Goal: Information Seeking & Learning: Learn about a topic

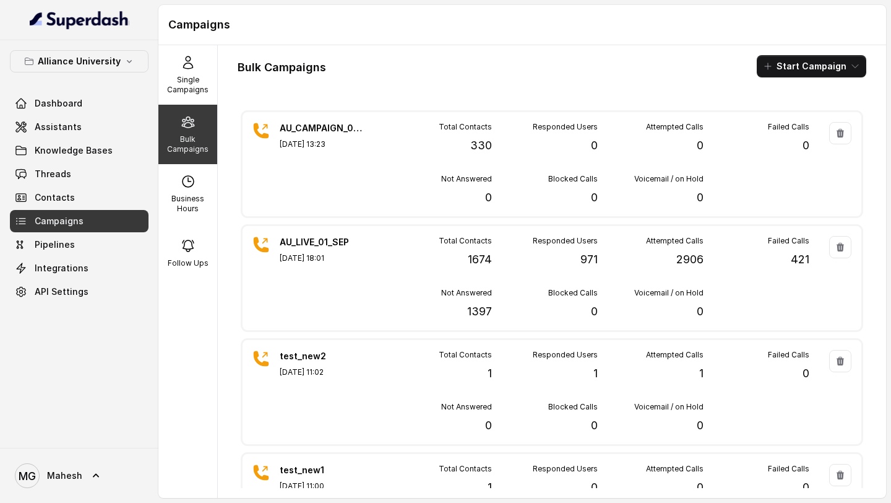
click at [74, 222] on span "Campaigns" at bounding box center [59, 221] width 49 height 12
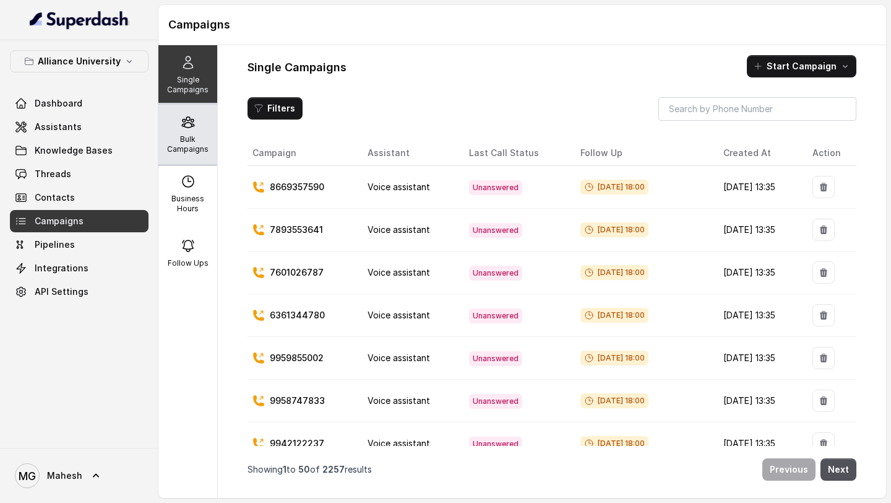
click at [186, 143] on p "Bulk Campaigns" at bounding box center [187, 144] width 49 height 20
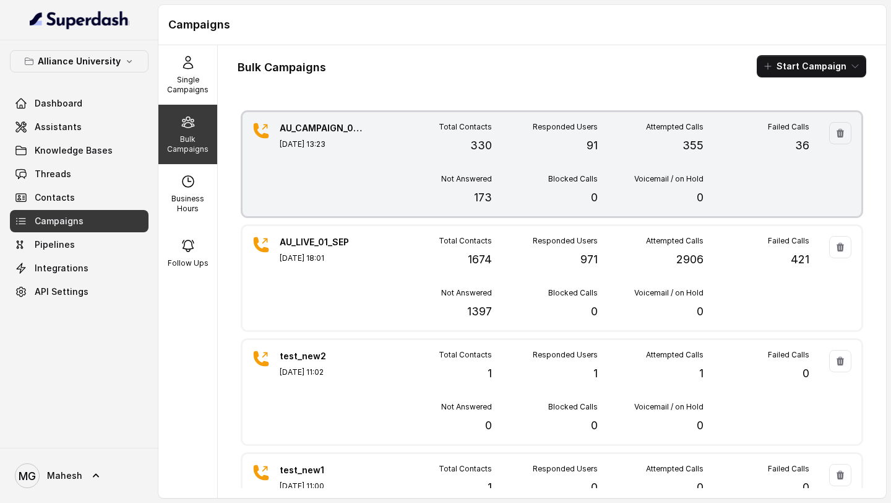
click at [765, 157] on div "Total Contacts 330 Responded Users 91 Attempted Calls 355 Failed Calls 36 Not A…" at bounding box center [597, 164] width 423 height 84
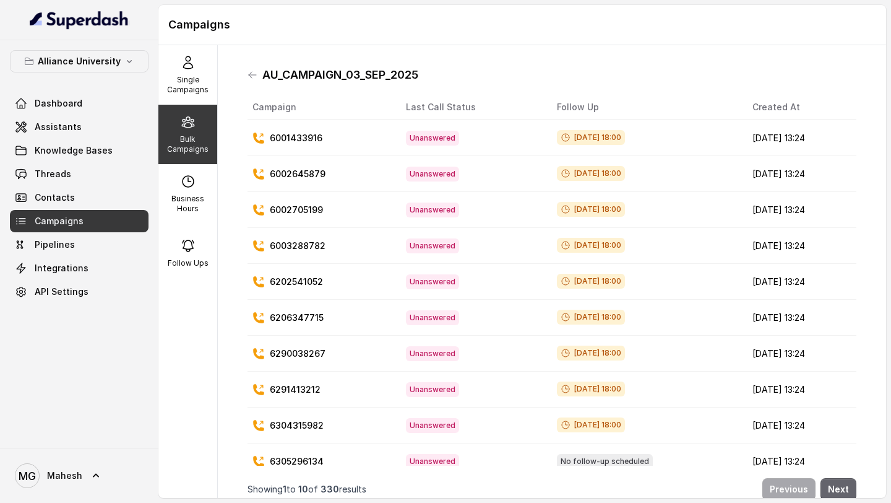
click at [839, 489] on button "Next" at bounding box center [839, 489] width 36 height 22
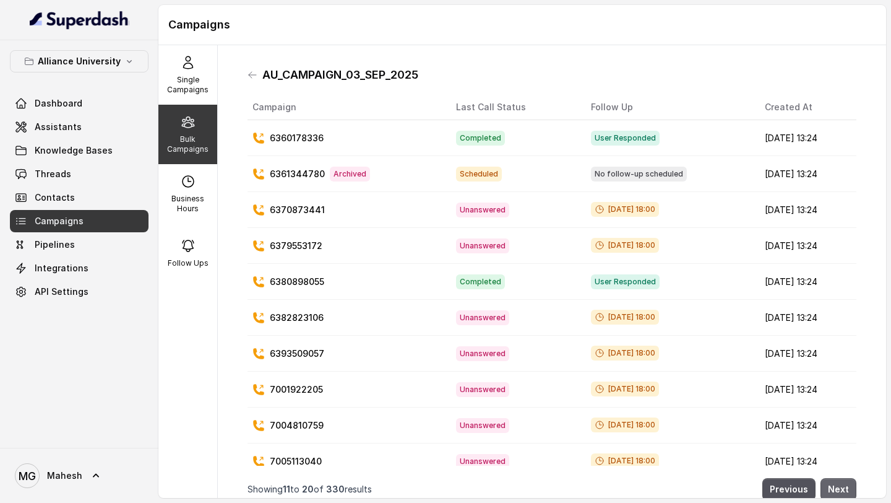
click at [840, 485] on button "Next" at bounding box center [839, 489] width 36 height 22
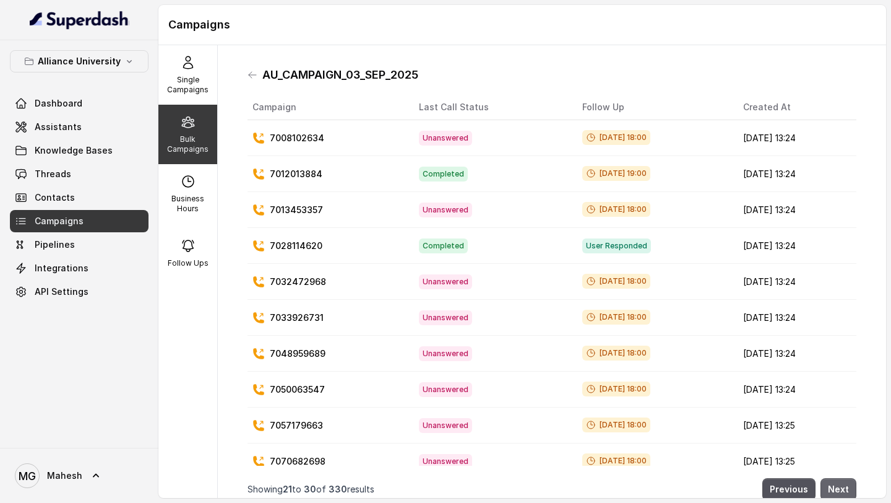
click at [840, 485] on button "Next" at bounding box center [839, 489] width 36 height 22
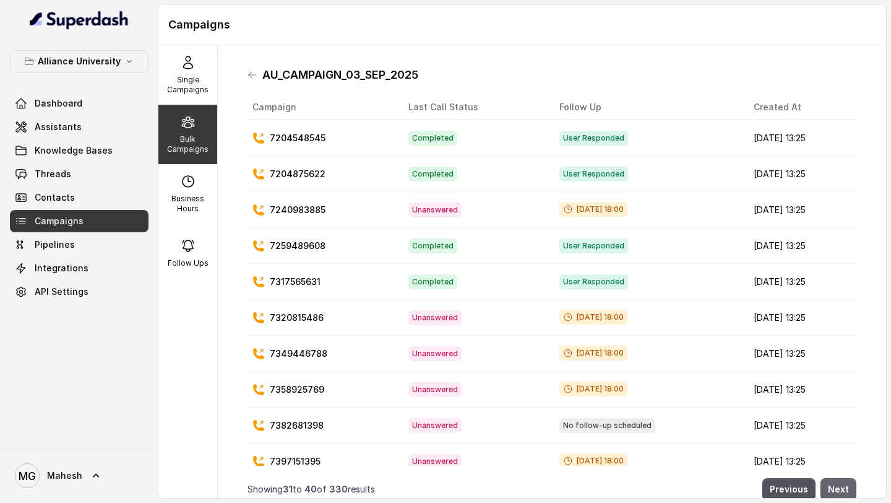
click at [840, 485] on button "Next" at bounding box center [839, 489] width 36 height 22
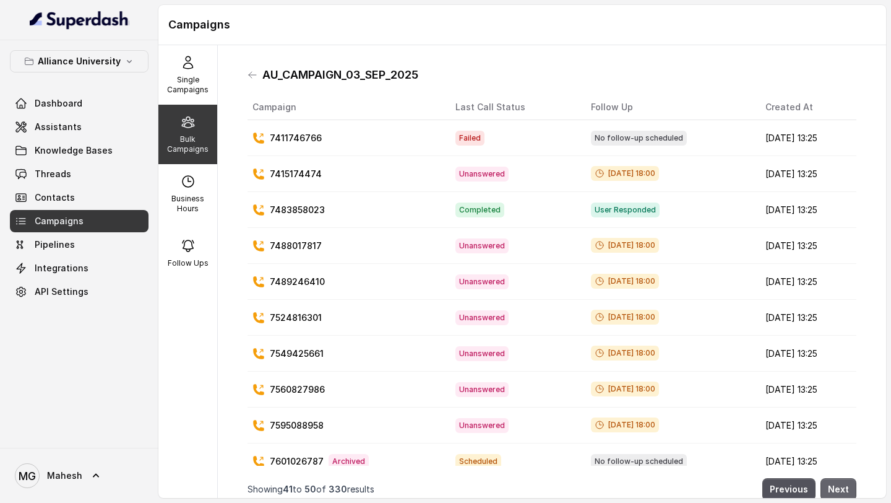
click at [840, 485] on button "Next" at bounding box center [839, 489] width 36 height 22
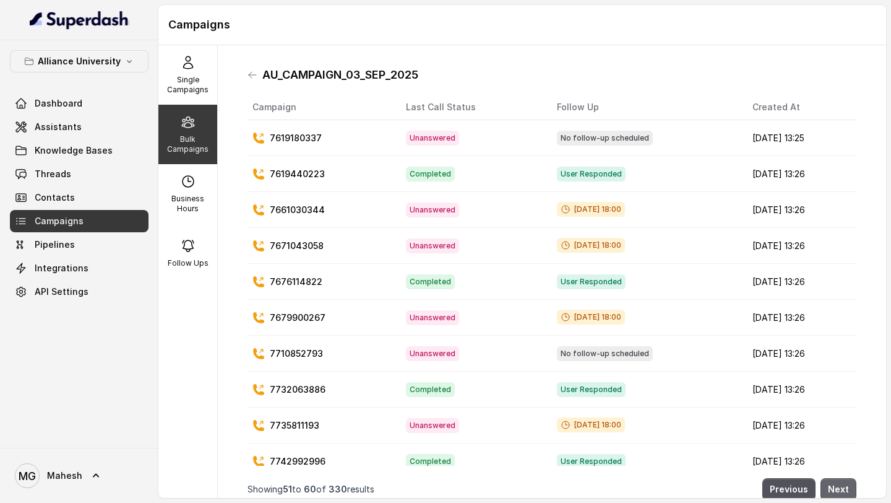
click at [840, 485] on button "Next" at bounding box center [839, 489] width 36 height 22
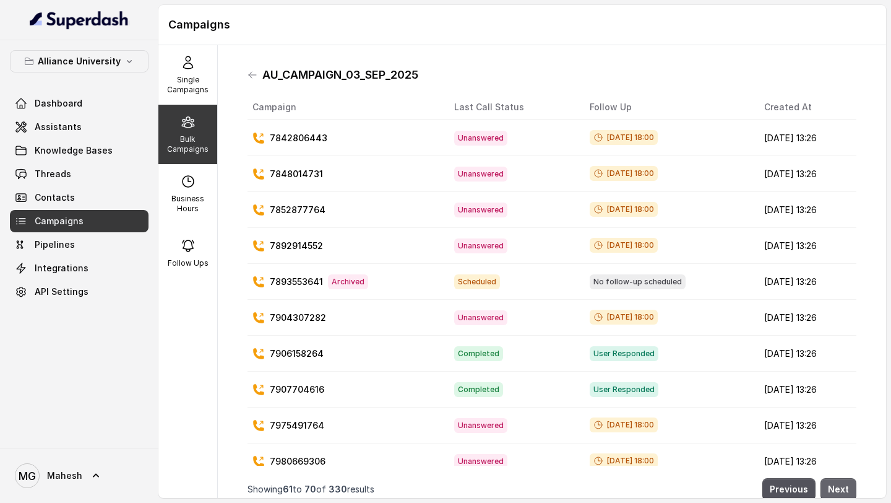
click at [840, 485] on button "Next" at bounding box center [839, 489] width 36 height 22
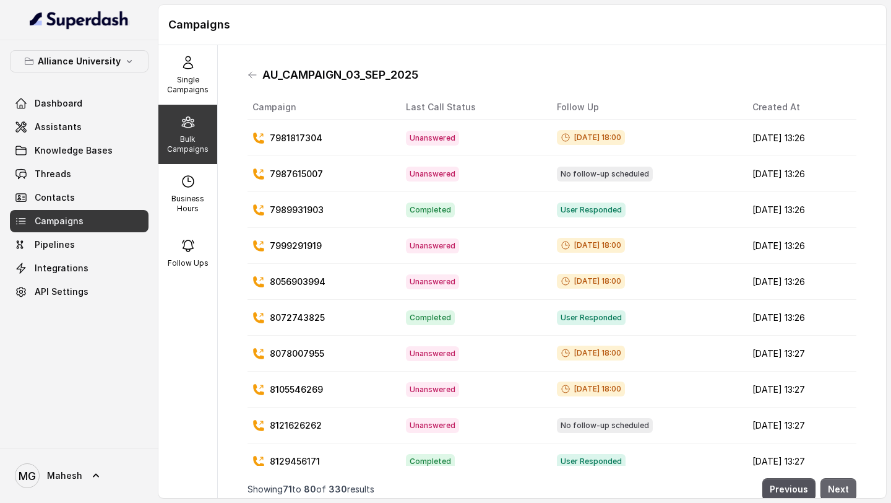
click at [840, 485] on button "Next" at bounding box center [839, 489] width 36 height 22
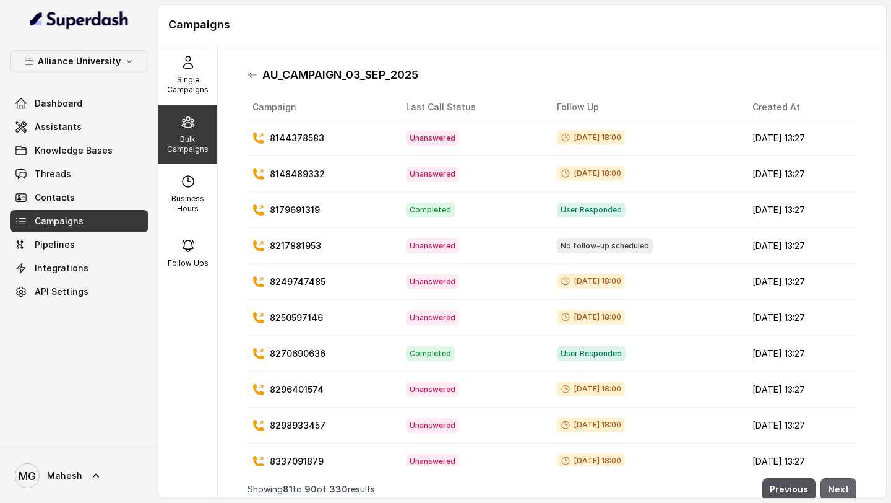
click at [840, 485] on button "Next" at bounding box center [839, 489] width 36 height 22
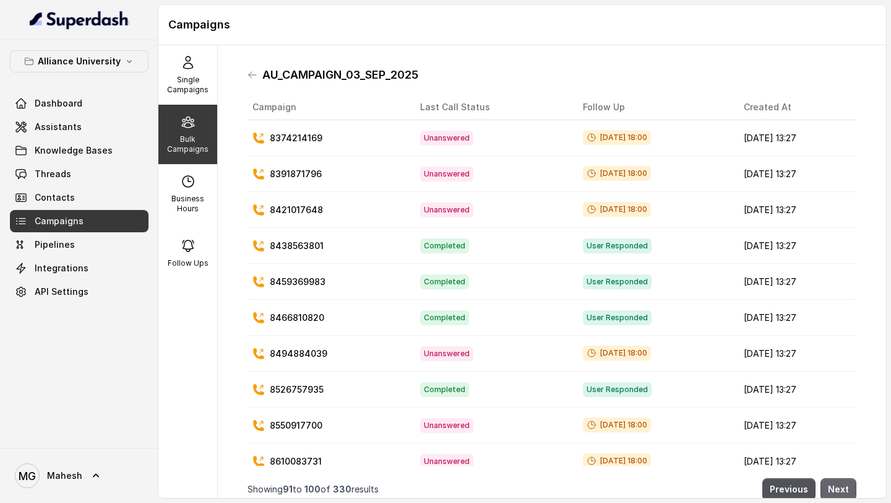
click at [840, 485] on button "Next" at bounding box center [839, 489] width 36 height 22
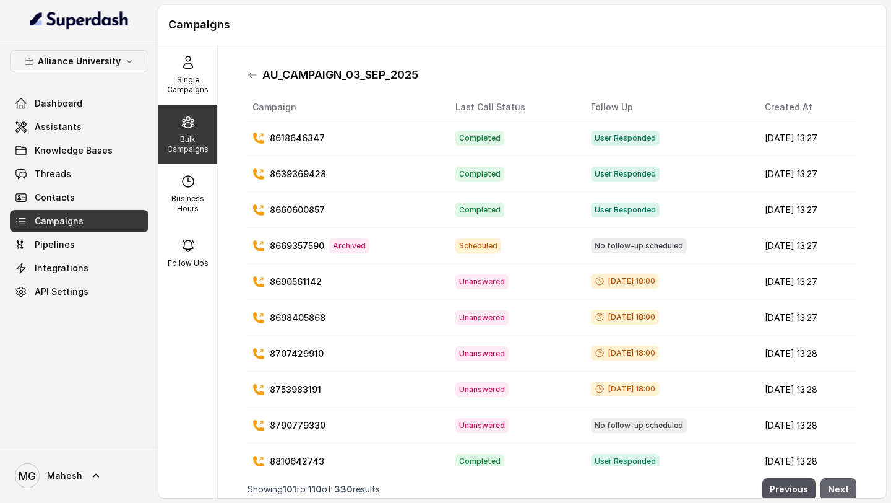
click at [840, 485] on button "Next" at bounding box center [839, 489] width 36 height 22
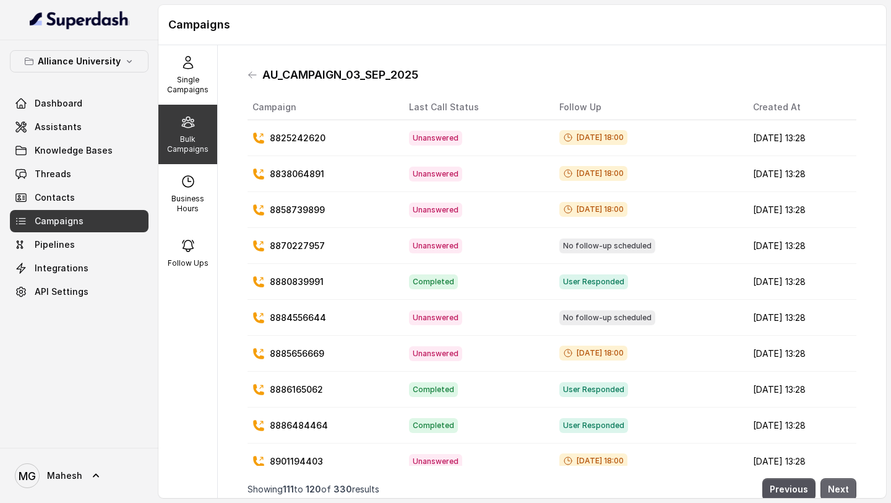
click at [840, 485] on button "Next" at bounding box center [839, 489] width 36 height 22
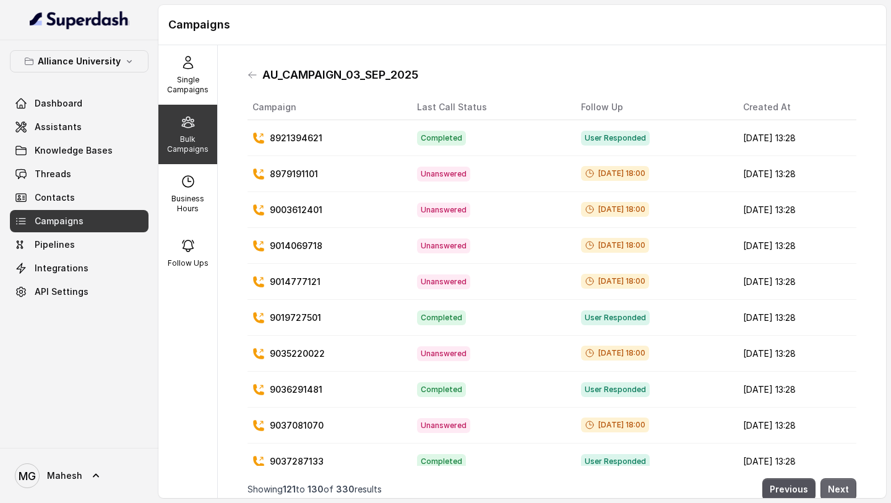
click at [840, 485] on button "Next" at bounding box center [839, 489] width 36 height 22
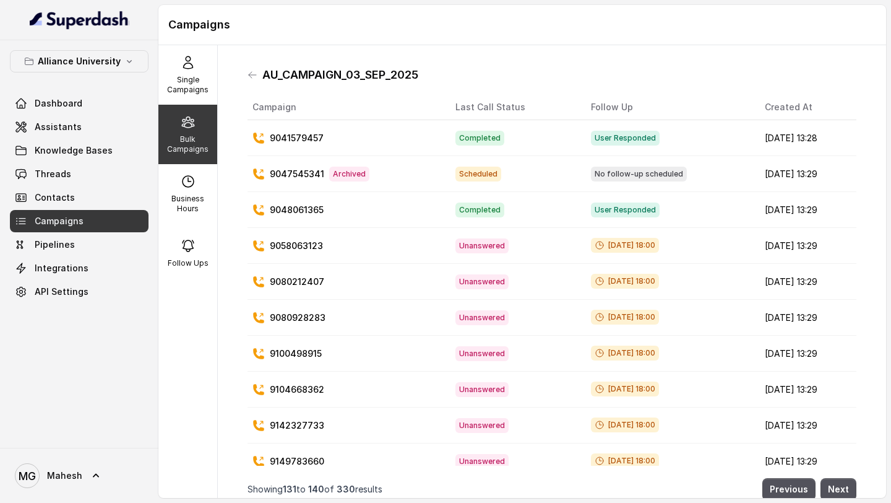
click at [97, 220] on link "Campaigns" at bounding box center [79, 221] width 139 height 22
click at [74, 197] on link "Contacts" at bounding box center [79, 197] width 139 height 22
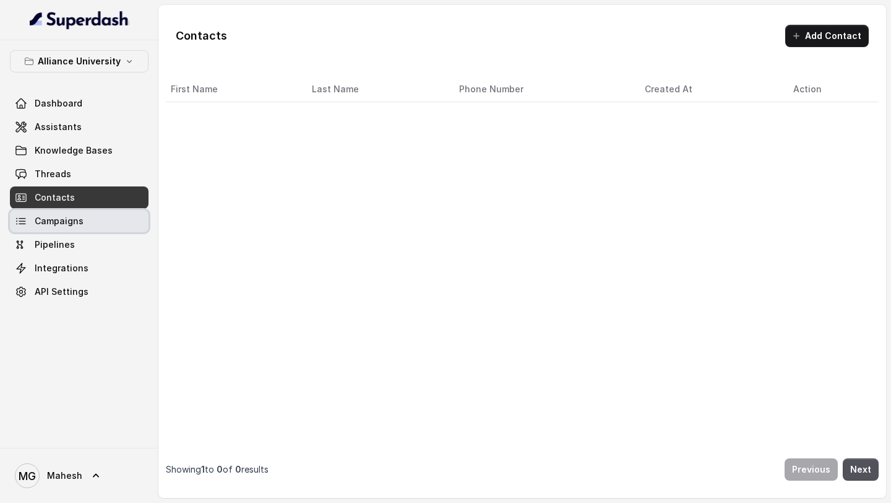
click at [74, 210] on link "Campaigns" at bounding box center [79, 221] width 139 height 22
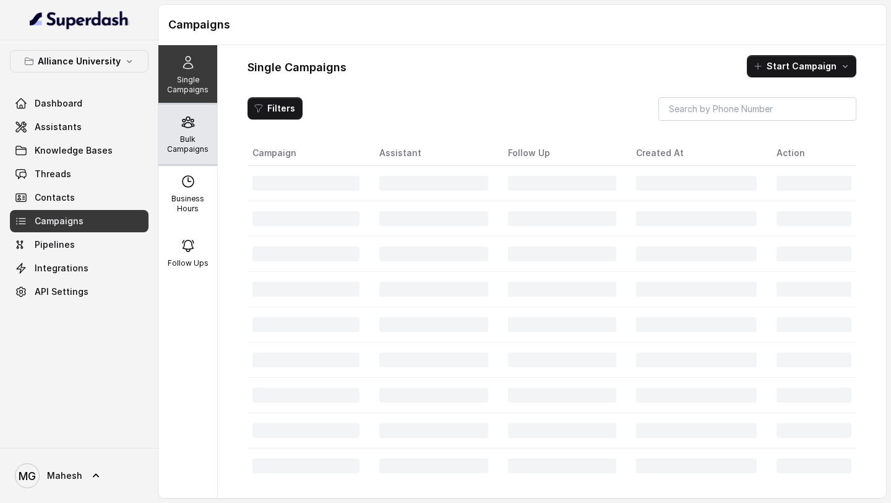
click at [201, 126] on div "Bulk Campaigns" at bounding box center [187, 134] width 59 height 59
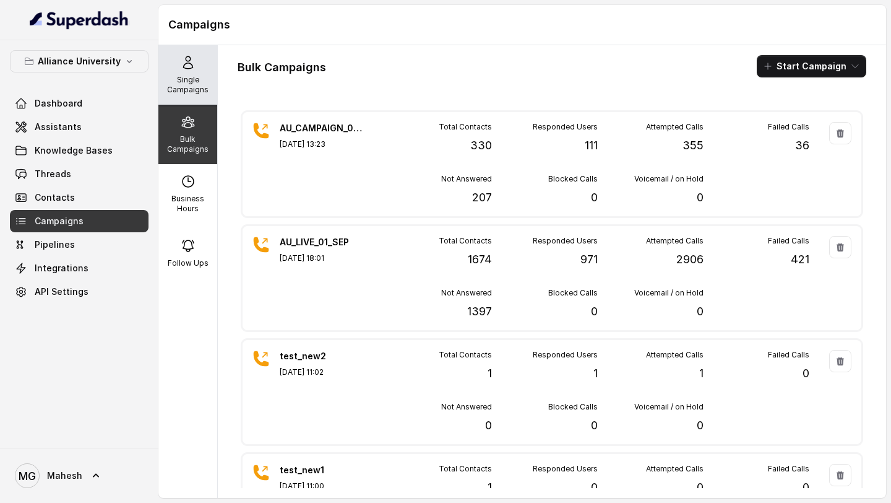
click at [193, 80] on p "Single Campaigns" at bounding box center [187, 85] width 49 height 20
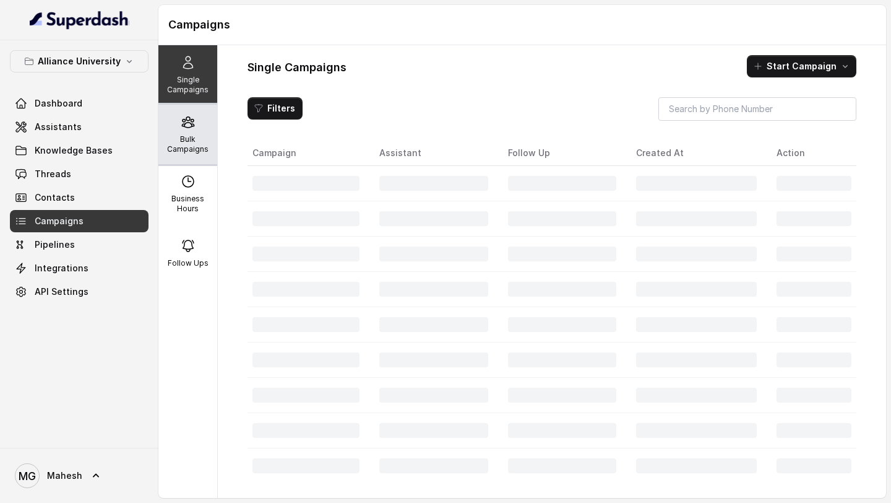
click at [196, 131] on div "Bulk Campaigns" at bounding box center [187, 134] width 59 height 59
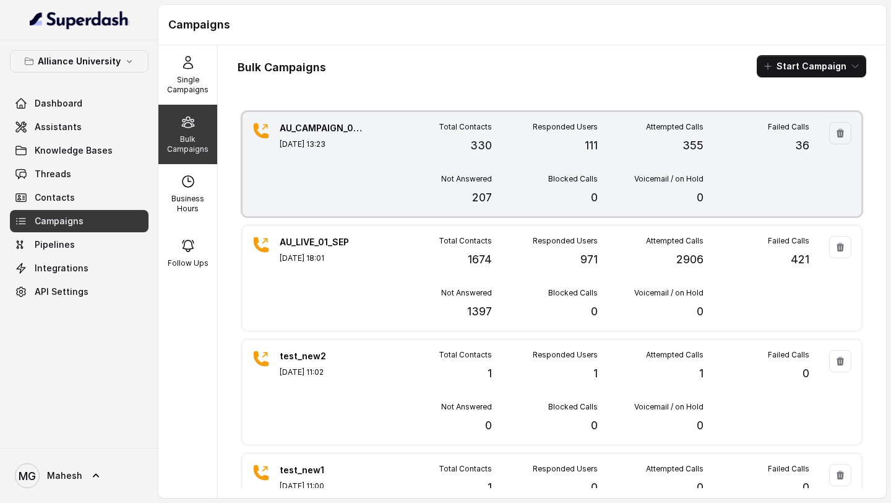
click at [408, 171] on div "Total Contacts 330 Responded Users 111 Attempted Calls 355 Failed Calls 36 Not …" at bounding box center [597, 164] width 423 height 84
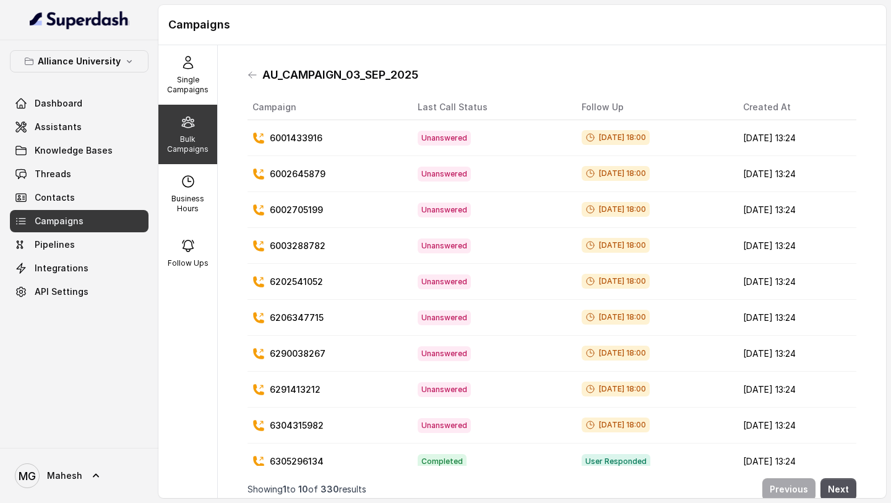
scroll to position [14, 0]
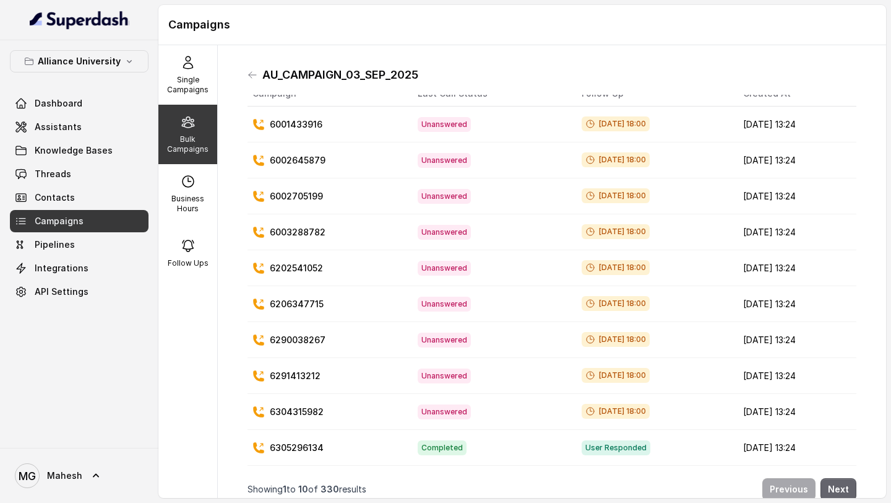
click at [839, 485] on button "Next" at bounding box center [839, 489] width 36 height 22
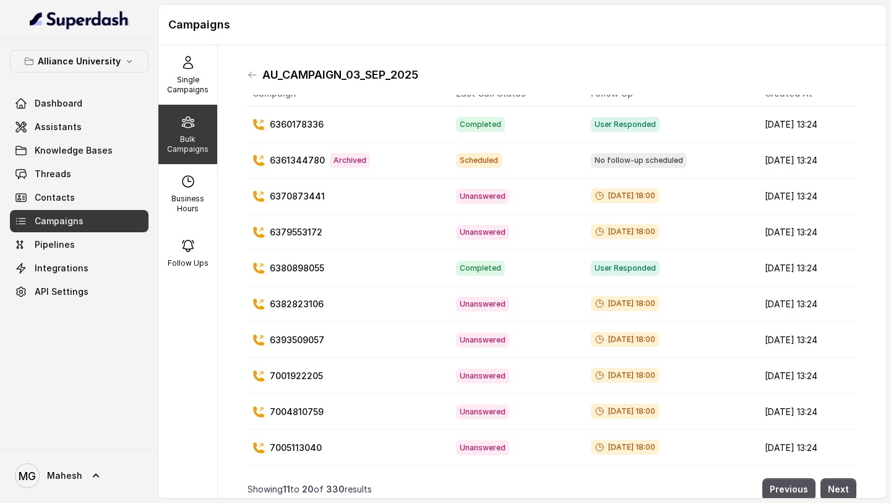
scroll to position [10, 0]
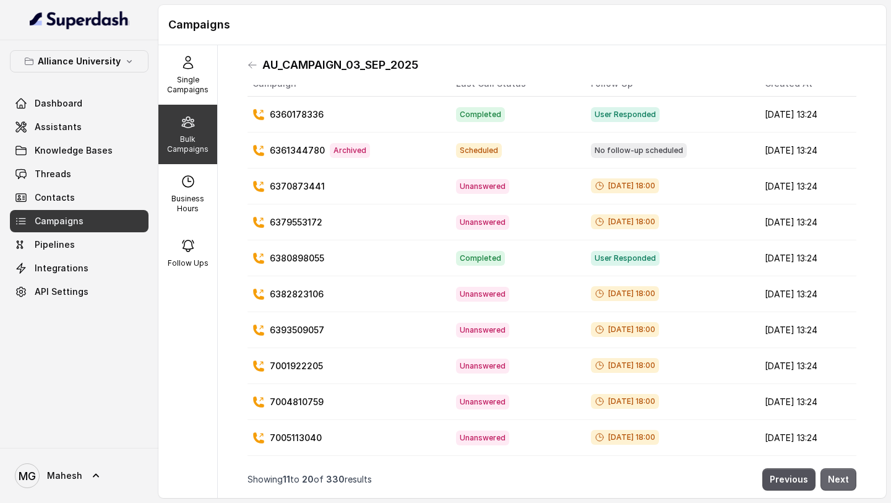
click at [843, 479] on button "Next" at bounding box center [839, 479] width 36 height 22
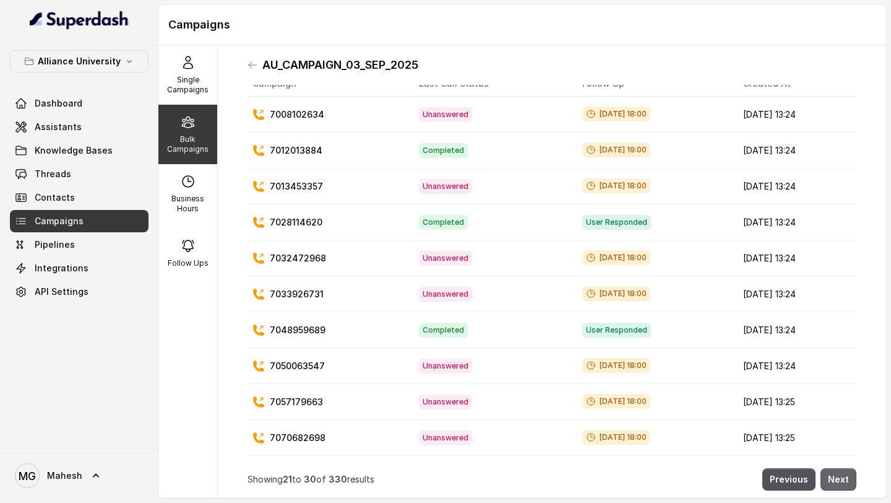
click at [844, 475] on button "Next" at bounding box center [839, 479] width 36 height 22
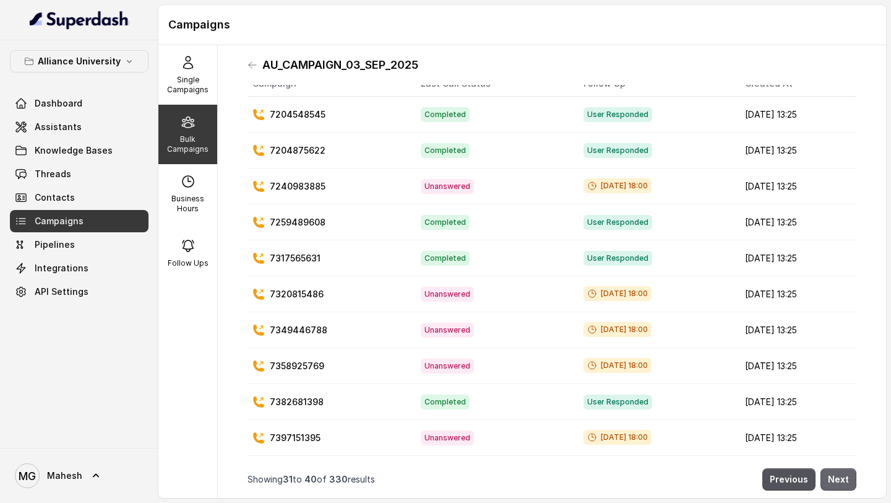
click at [839, 478] on button "Next" at bounding box center [839, 479] width 36 height 22
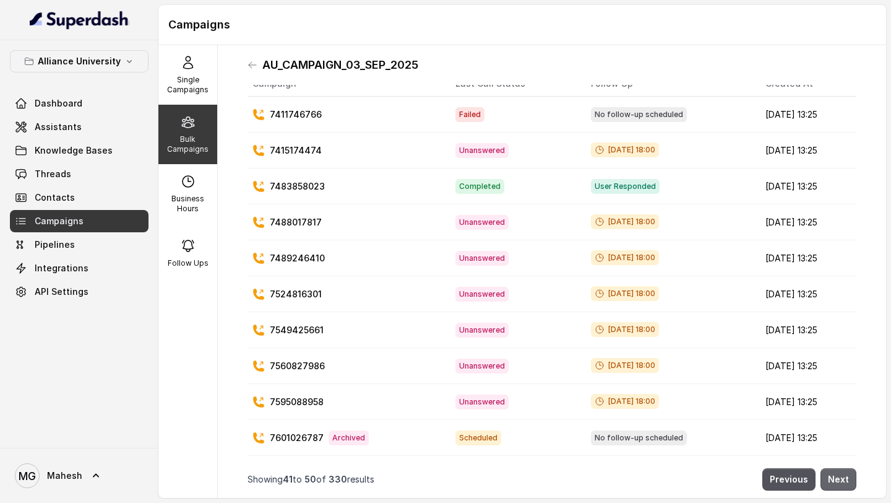
click at [850, 479] on button "Next" at bounding box center [839, 479] width 36 height 22
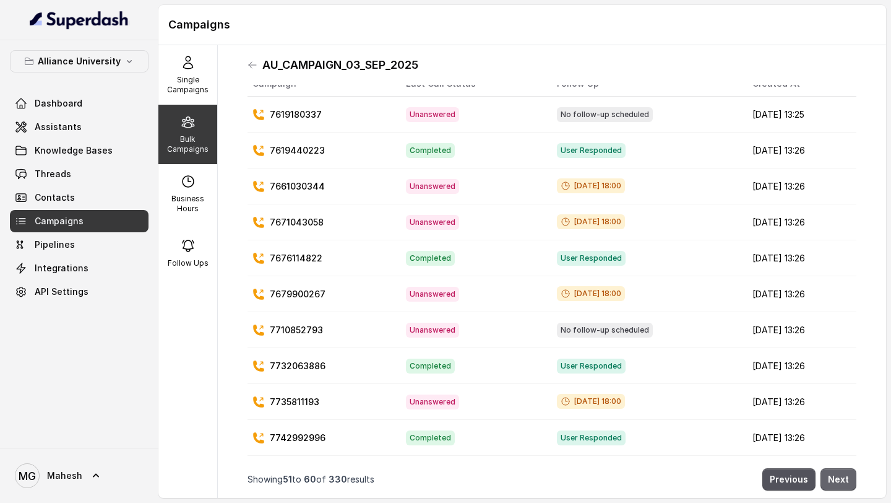
click at [843, 481] on button "Next" at bounding box center [839, 479] width 36 height 22
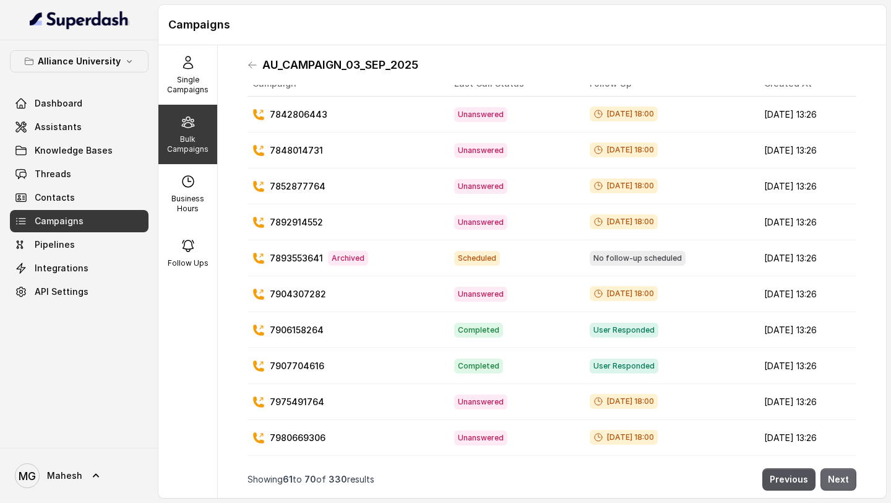
click at [851, 479] on button "Next" at bounding box center [839, 479] width 36 height 22
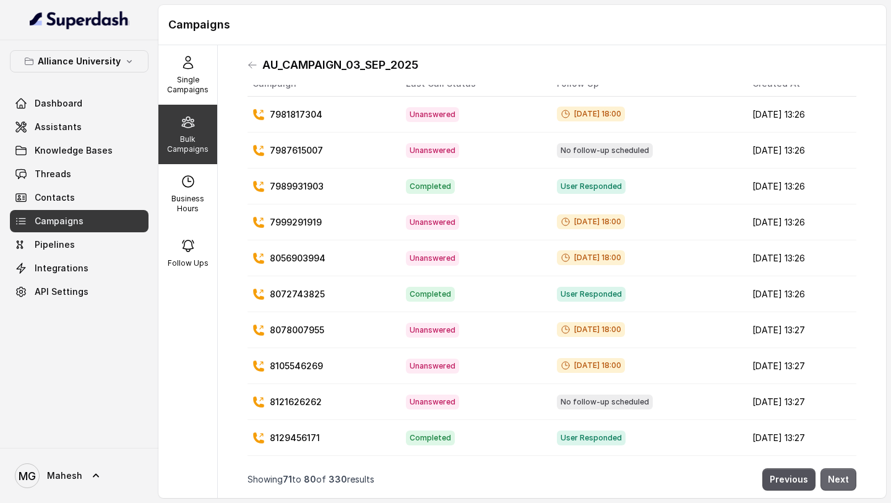
click at [845, 477] on button "Next" at bounding box center [839, 479] width 36 height 22
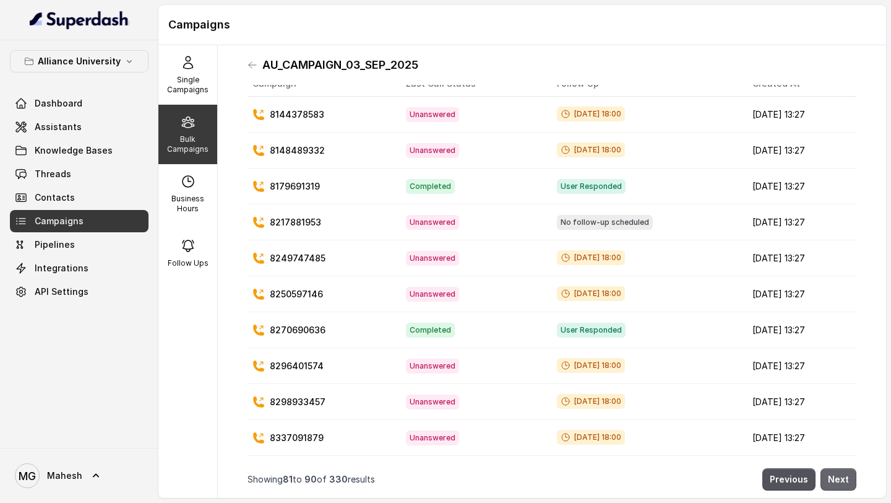
click at [849, 481] on button "Next" at bounding box center [839, 479] width 36 height 22
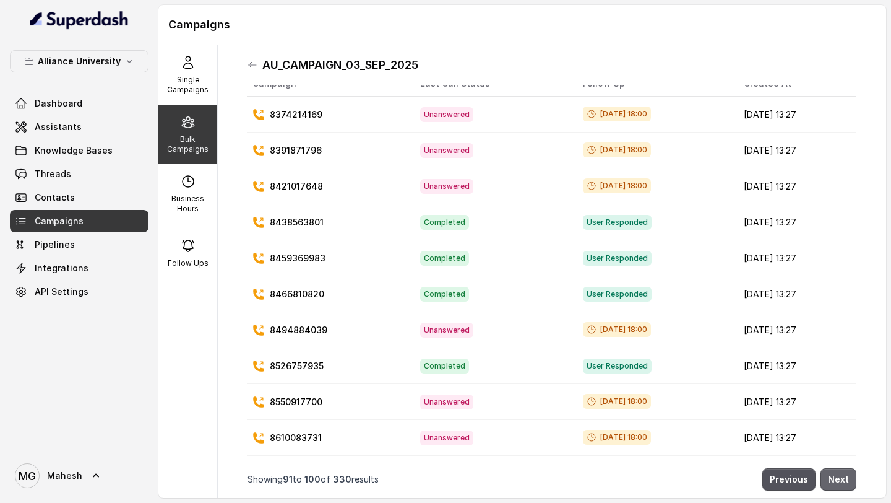
click at [847, 485] on button "Next" at bounding box center [839, 479] width 36 height 22
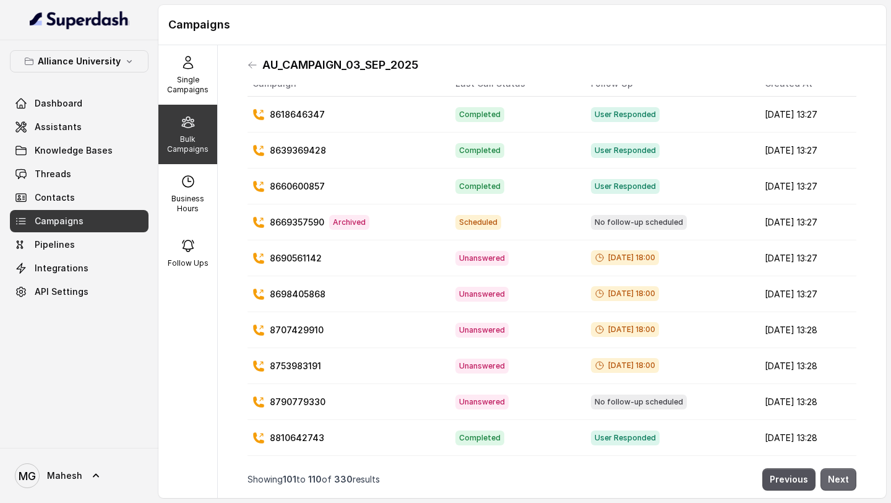
click at [851, 474] on button "Next" at bounding box center [839, 479] width 36 height 22
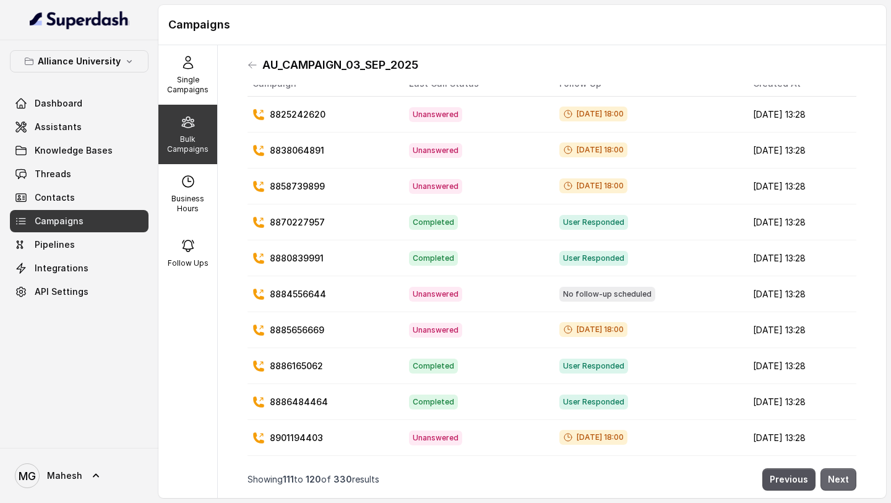
click at [851, 474] on button "Next" at bounding box center [839, 479] width 36 height 22
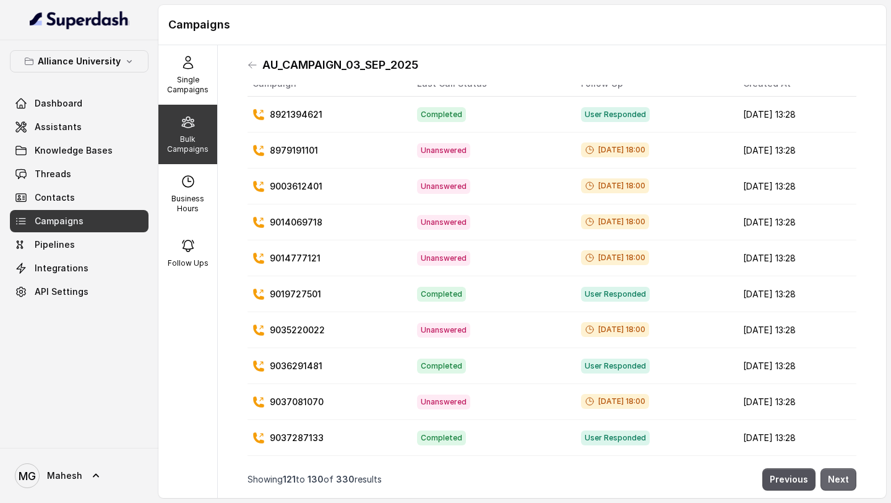
click at [851, 474] on button "Next" at bounding box center [839, 479] width 36 height 22
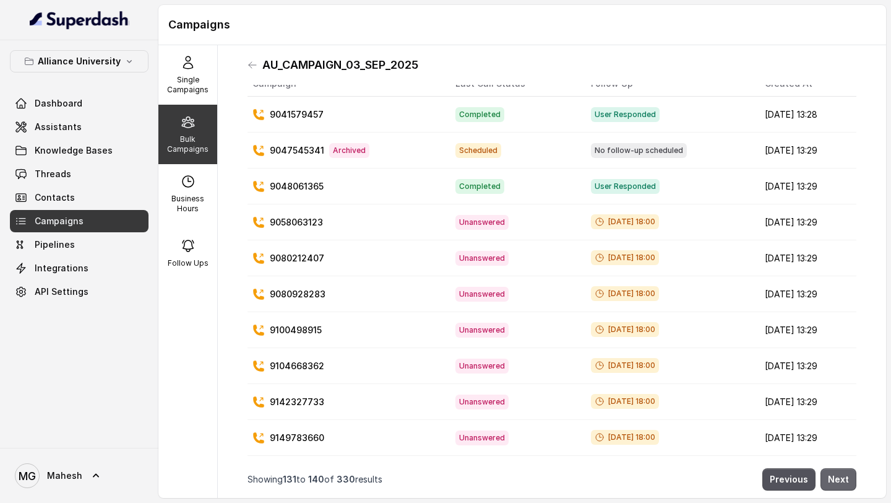
click at [851, 474] on button "Next" at bounding box center [839, 479] width 36 height 22
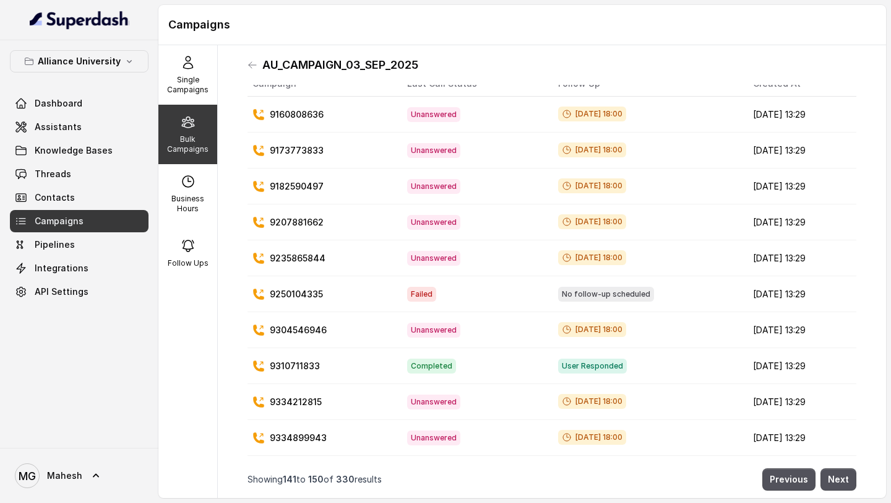
scroll to position [0, 0]
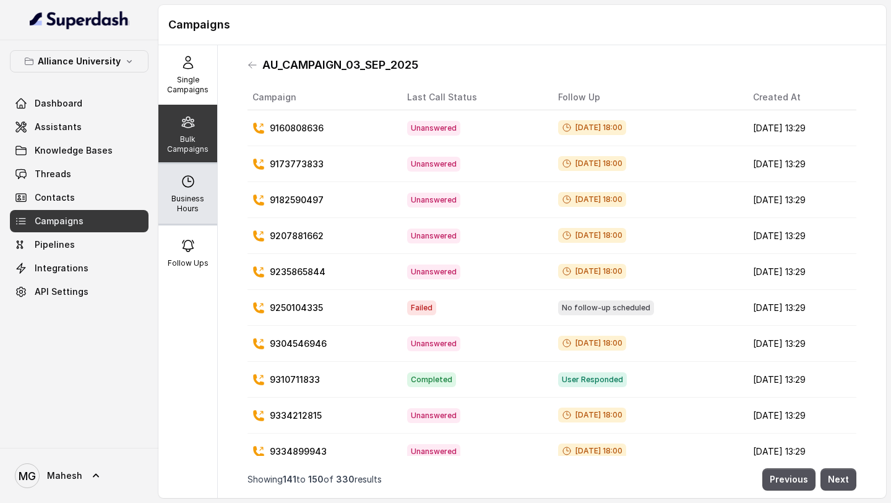
click at [188, 180] on icon at bounding box center [188, 181] width 11 height 11
select select "[GEOGRAPHIC_DATA]/[GEOGRAPHIC_DATA]"
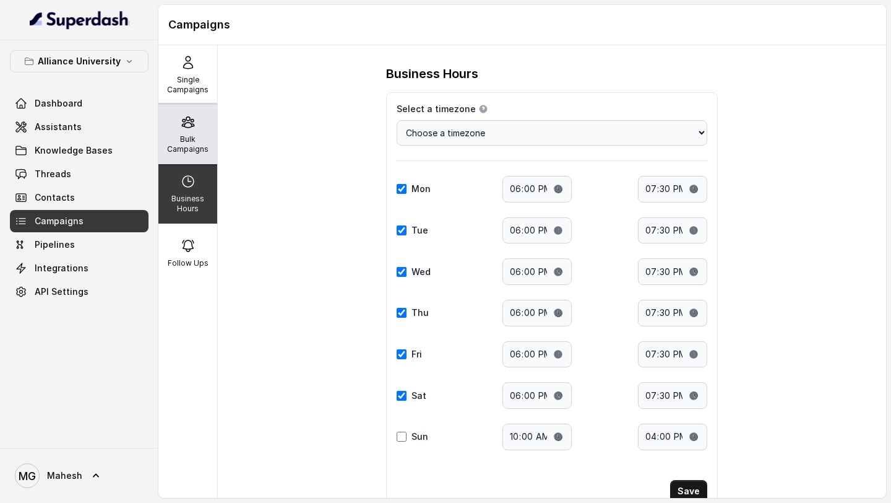
click at [184, 144] on p "Bulk Campaigns" at bounding box center [187, 144] width 49 height 20
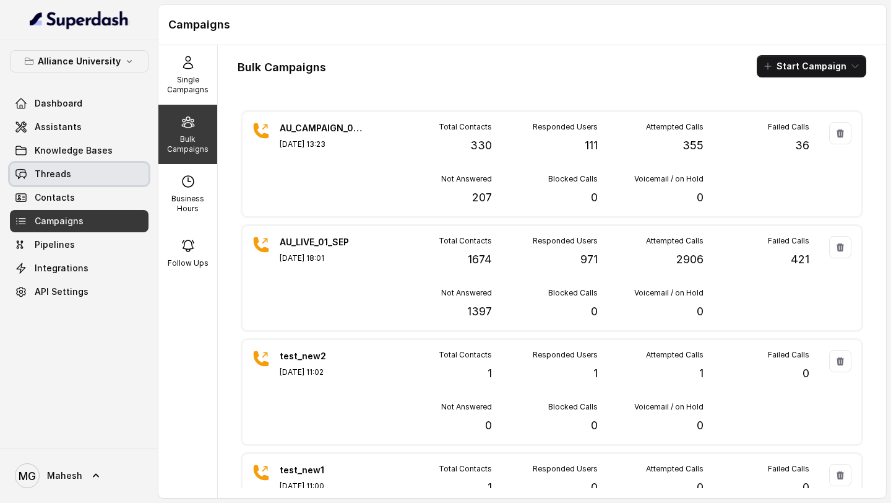
click at [105, 171] on link "Threads" at bounding box center [79, 174] width 139 height 22
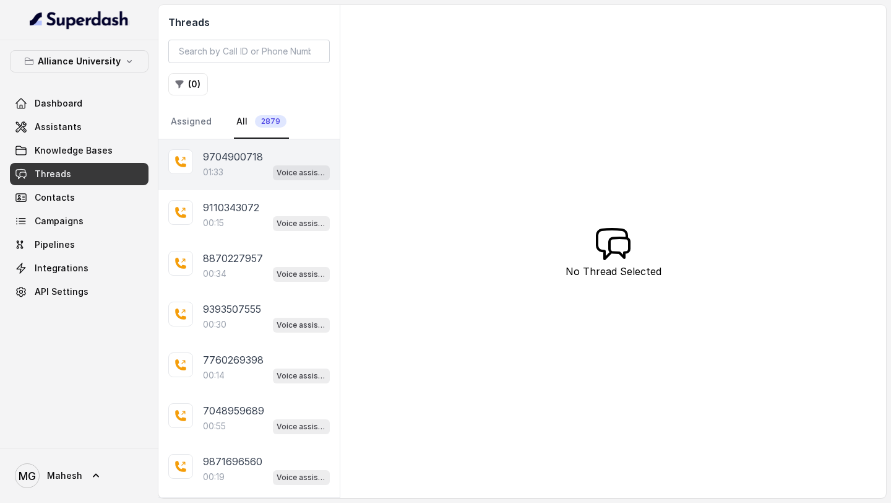
click at [201, 163] on div "9704900718 01:33 Voice assistant" at bounding box center [248, 164] width 181 height 51
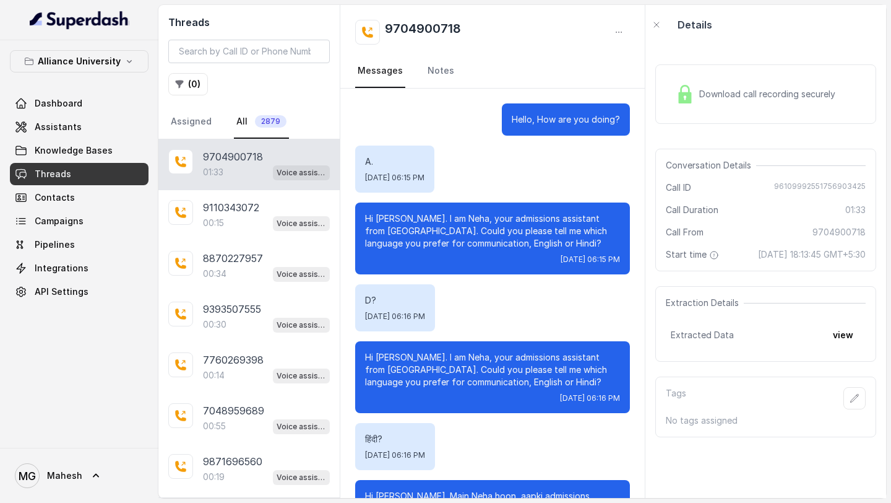
scroll to position [510, 0]
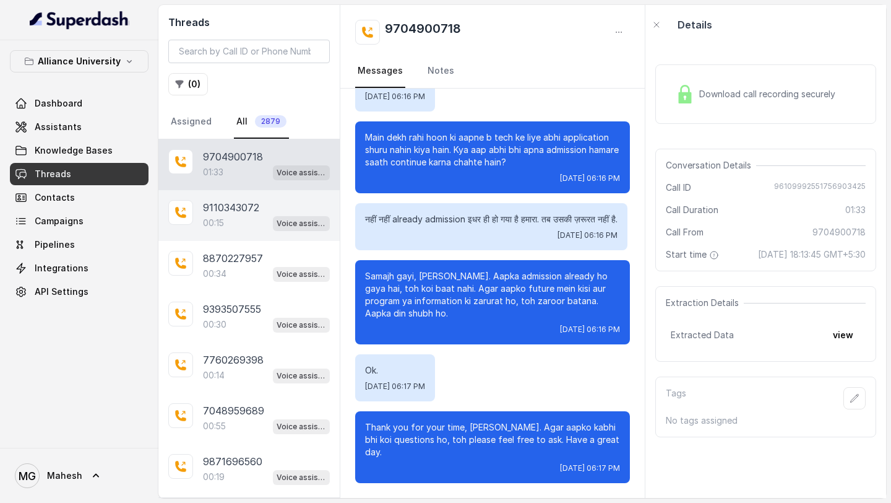
click at [222, 220] on p "00:15" at bounding box center [213, 223] width 21 height 12
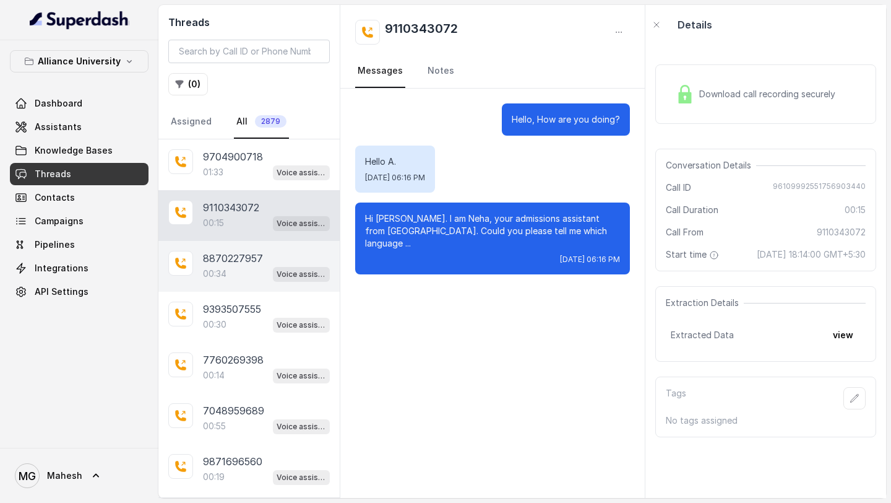
click at [229, 270] on div "00:34 Voice assistant" at bounding box center [266, 274] width 127 height 16
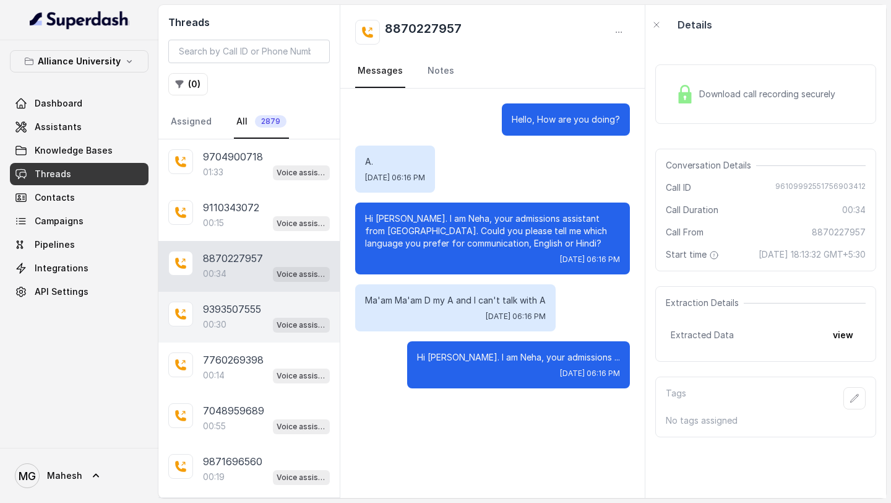
click at [223, 324] on p "00:30" at bounding box center [215, 324] width 24 height 12
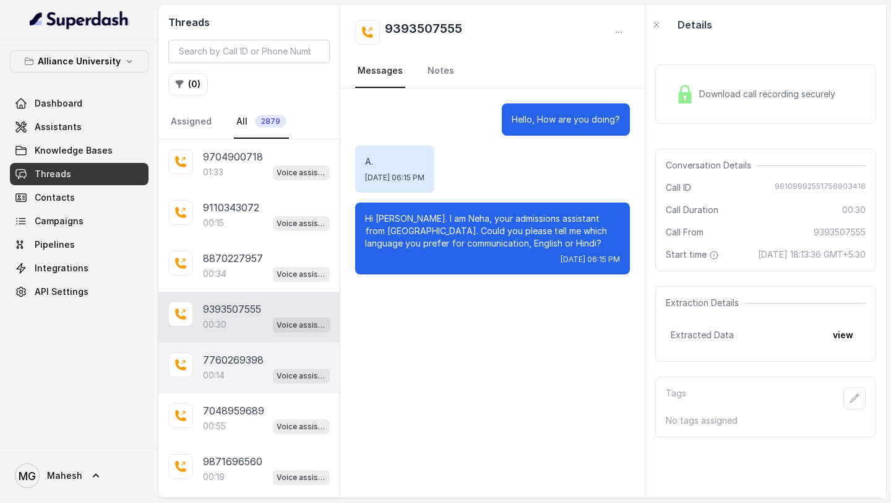
click at [232, 375] on div "00:14 Voice assistant" at bounding box center [266, 375] width 127 height 16
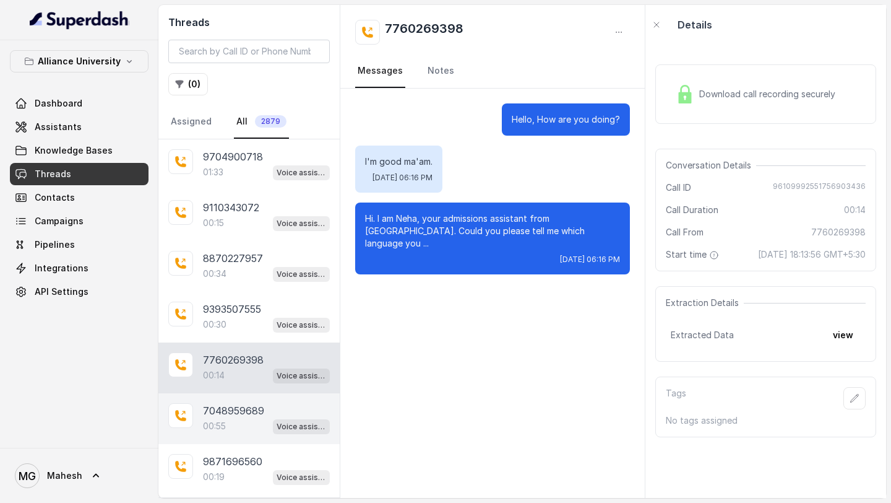
click at [235, 434] on div "7048959689 00:55 Voice assistant" at bounding box center [248, 418] width 181 height 51
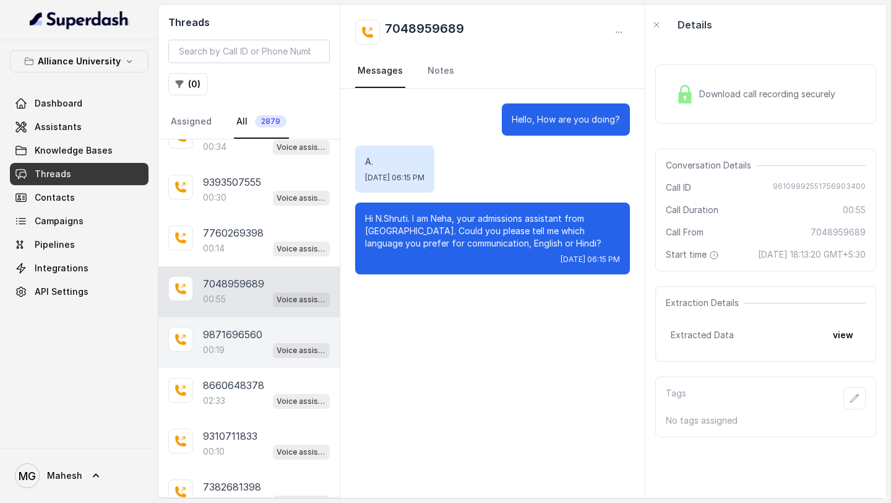
click at [246, 334] on p "9871696560" at bounding box center [232, 334] width 59 height 15
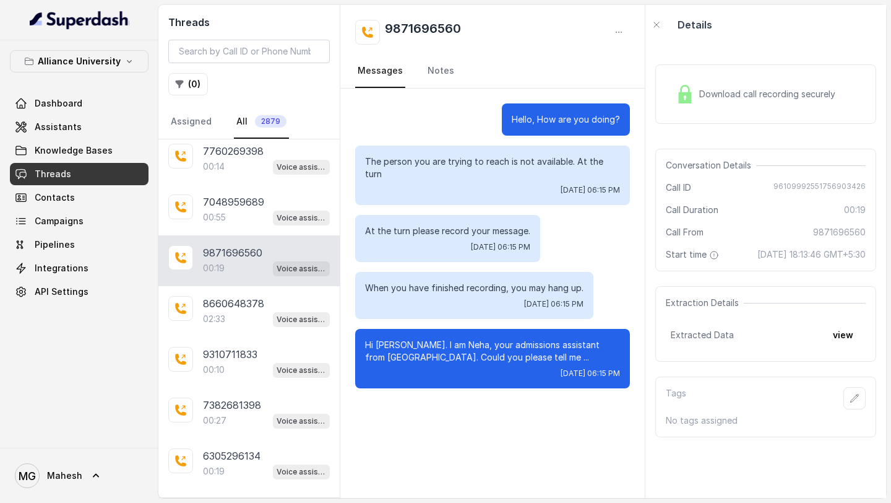
scroll to position [227, 0]
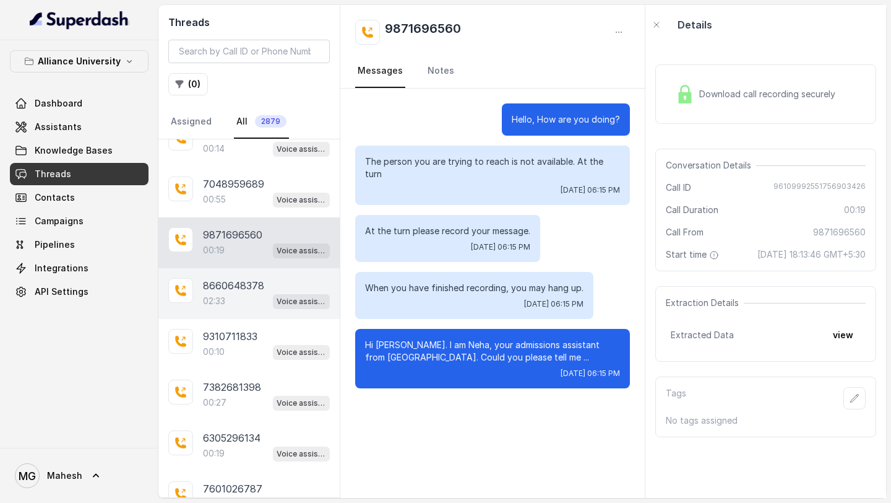
click at [244, 295] on div "02:33 Voice assistant" at bounding box center [266, 301] width 127 height 16
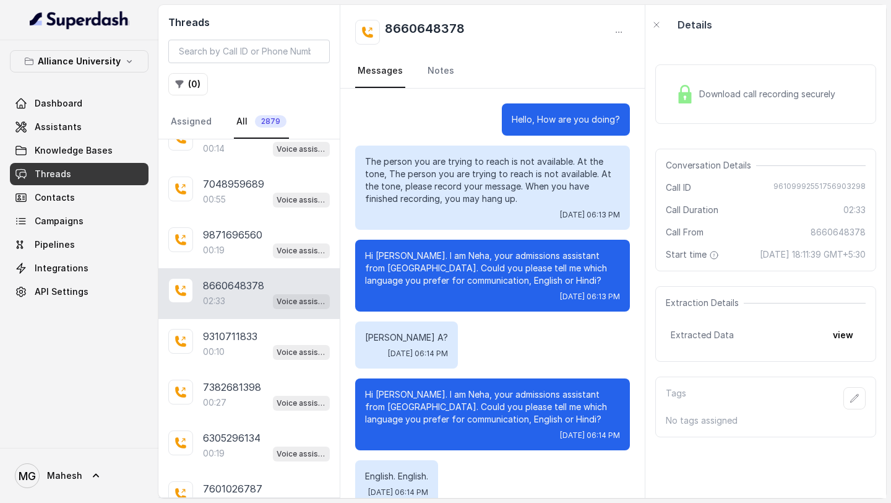
scroll to position [1089, 0]
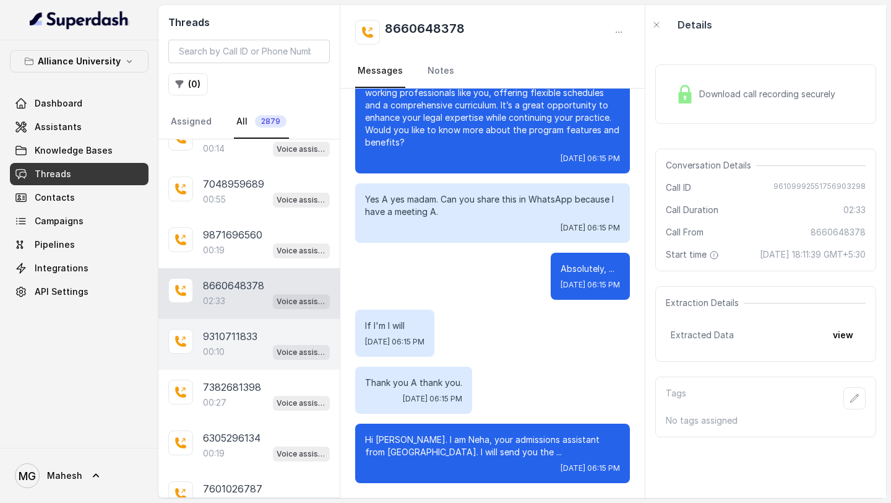
click at [231, 339] on p "9310711833" at bounding box center [230, 336] width 54 height 15
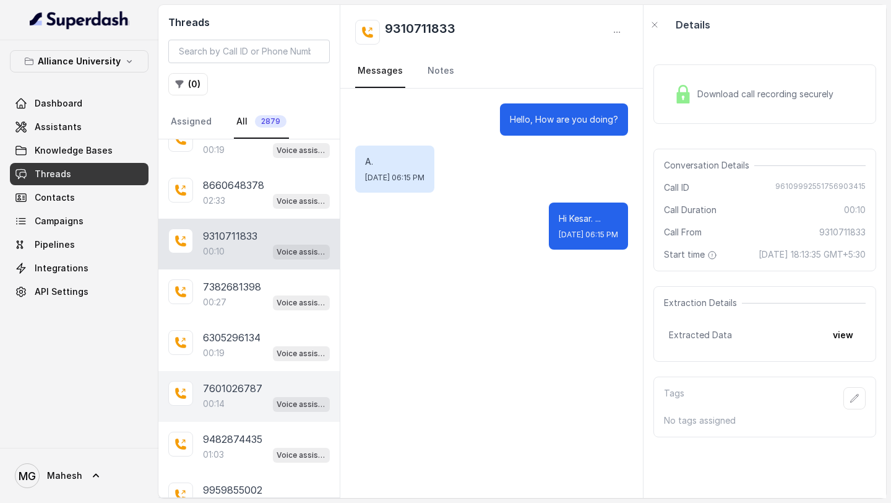
scroll to position [337, 0]
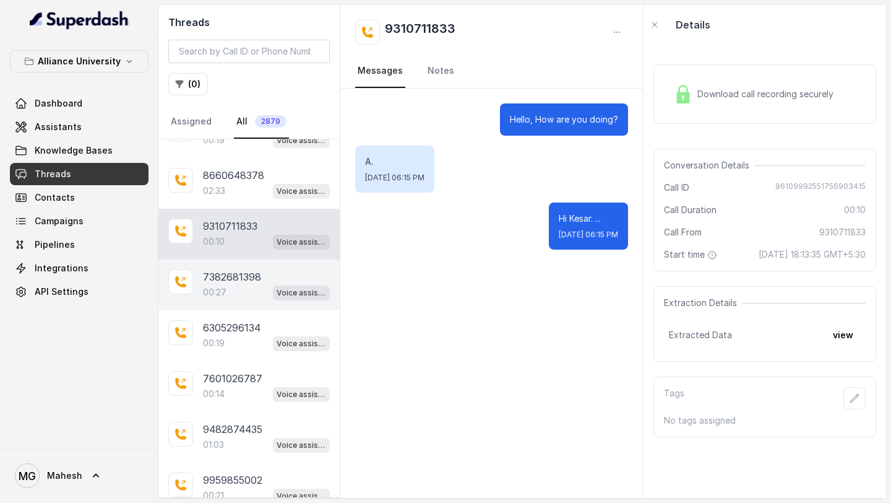
click at [248, 289] on div "00:27 Voice assistant" at bounding box center [266, 292] width 127 height 16
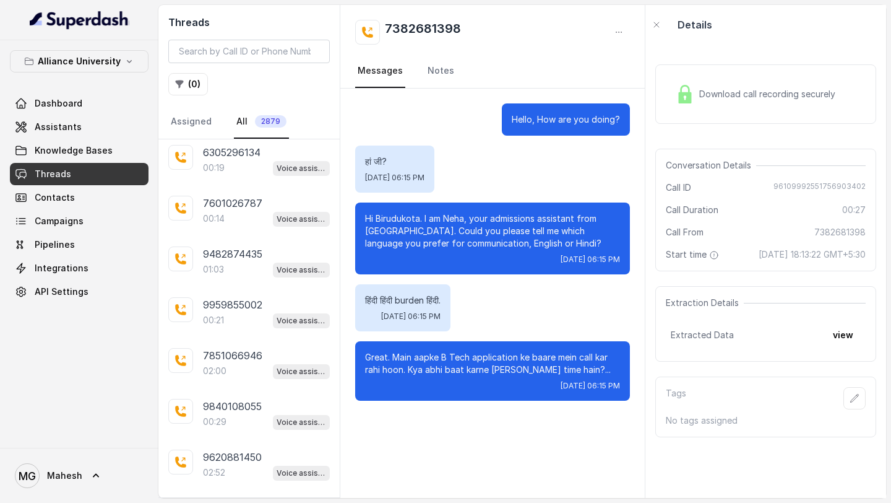
scroll to position [521, 0]
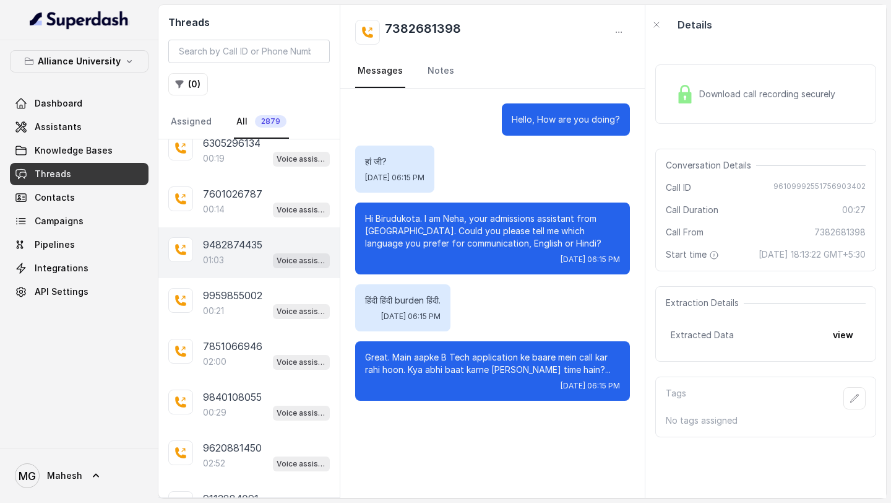
click at [241, 252] on div "01:03 Voice assistant" at bounding box center [266, 260] width 127 height 16
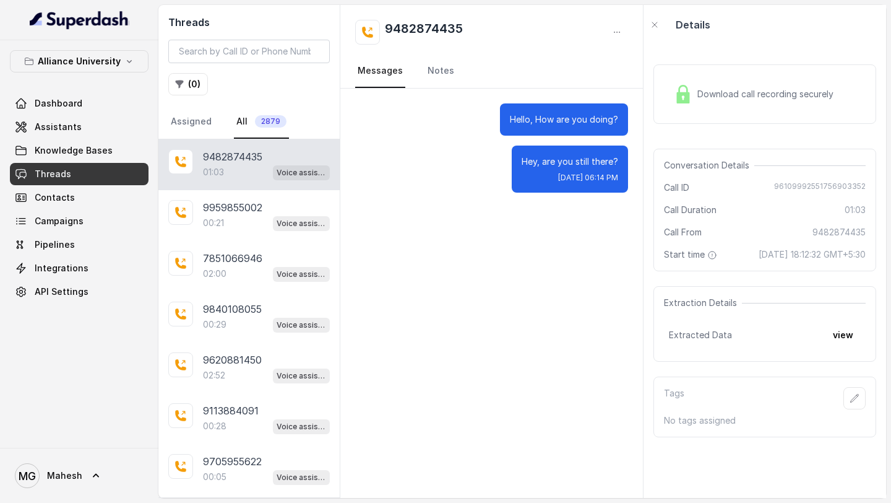
scroll to position [611, 0]
click at [241, 249] on p "7851066946" at bounding box center [232, 256] width 59 height 15
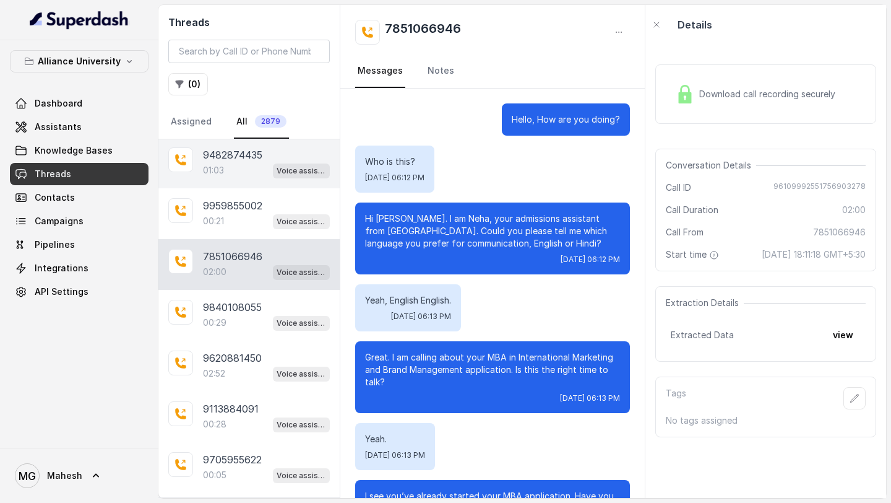
scroll to position [742, 0]
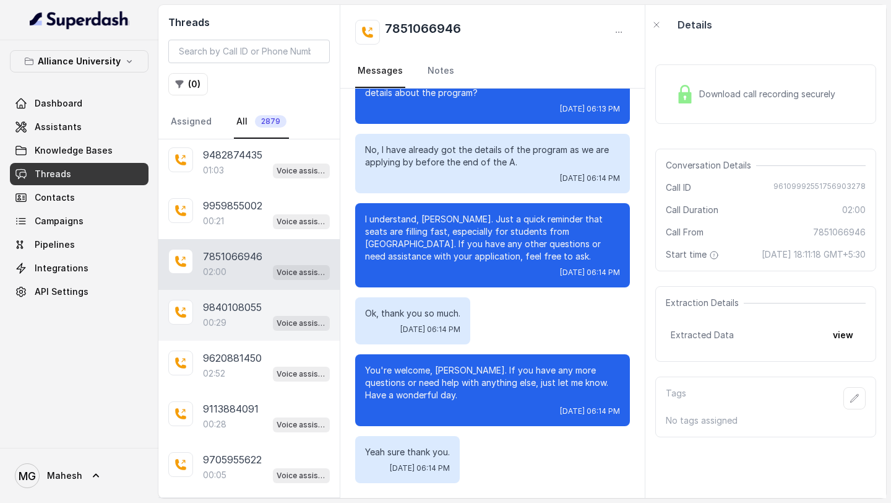
click at [239, 315] on div "00:29 Voice assistant" at bounding box center [266, 322] width 127 height 16
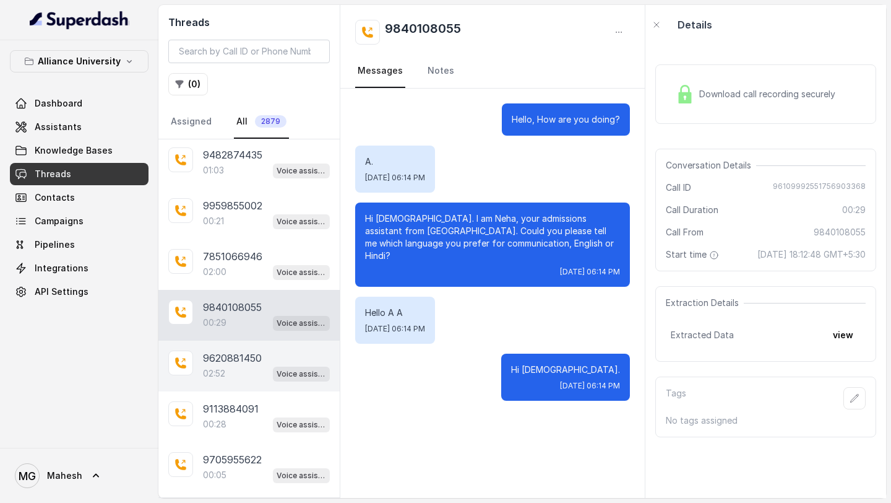
click at [239, 370] on div "02:52 Voice assistant" at bounding box center [266, 373] width 127 height 16
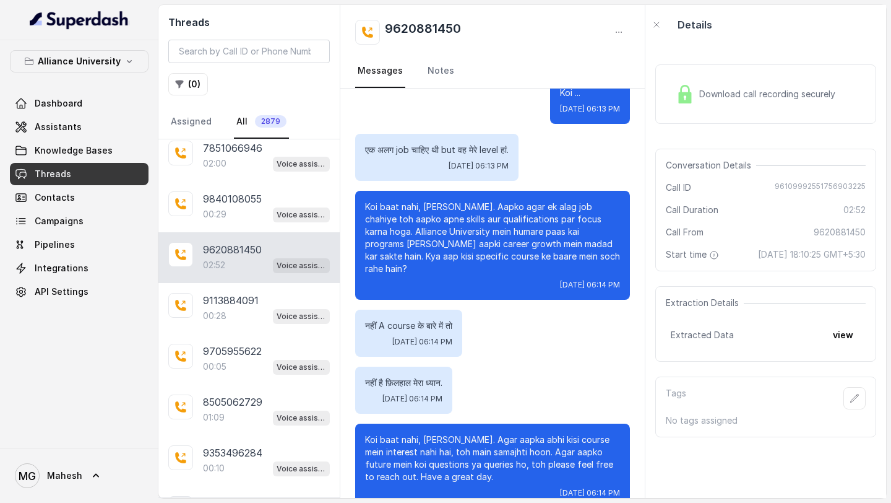
scroll to position [721, 0]
click at [249, 312] on div "00:28 Voice assistant" at bounding box center [266, 314] width 127 height 16
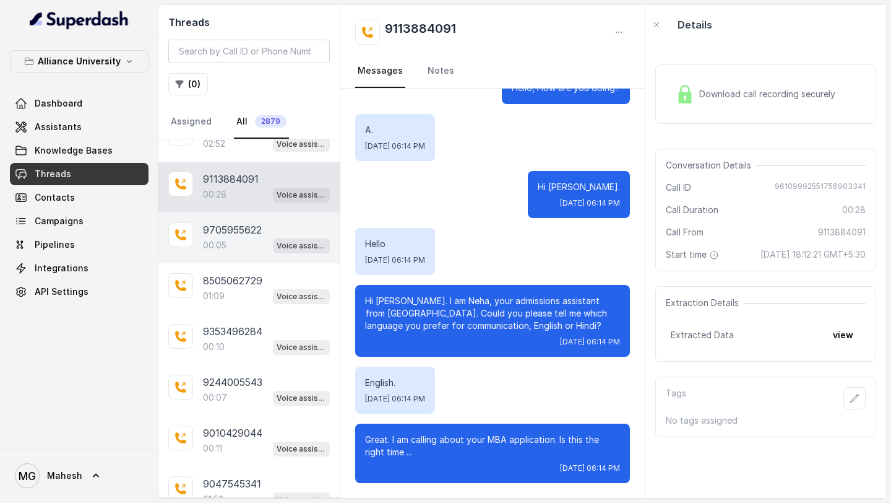
scroll to position [846, 0]
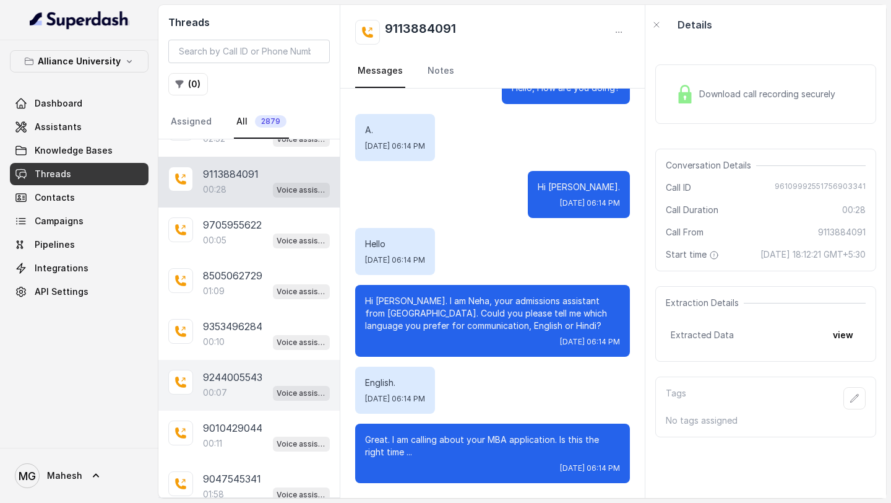
click at [207, 391] on p "00:07" at bounding box center [215, 392] width 24 height 12
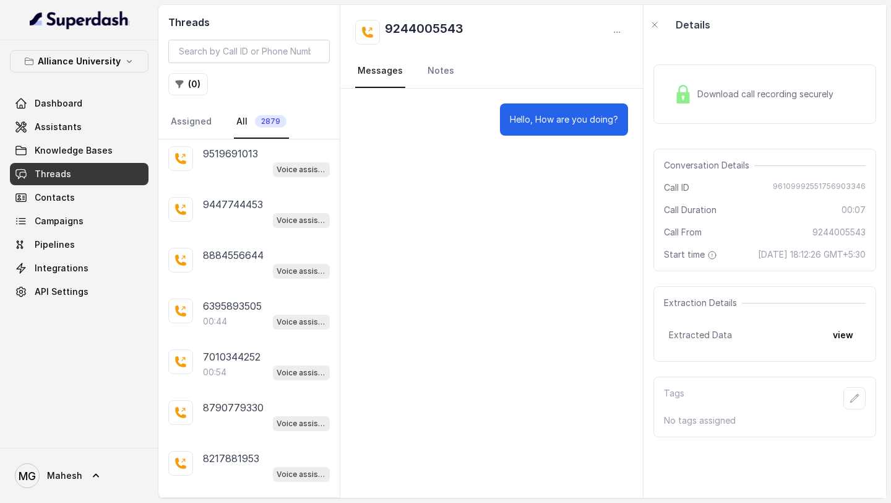
scroll to position [1766, 0]
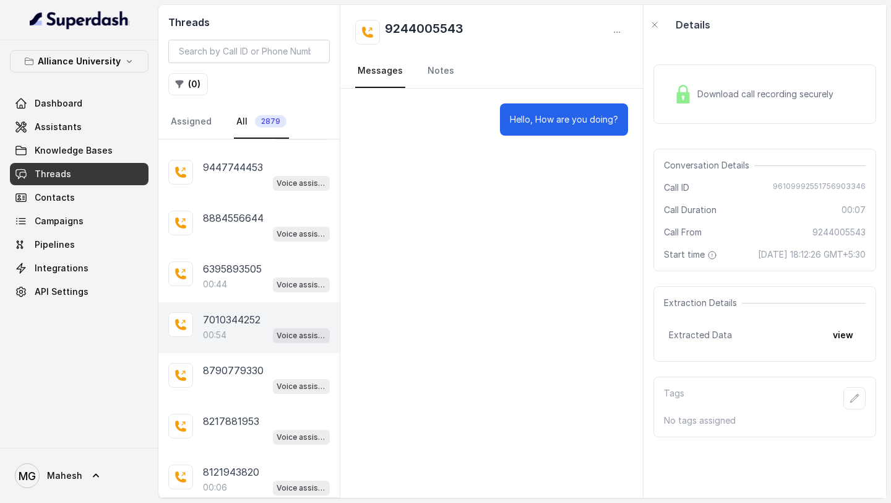
click at [240, 312] on p "7010344252" at bounding box center [232, 319] width 58 height 15
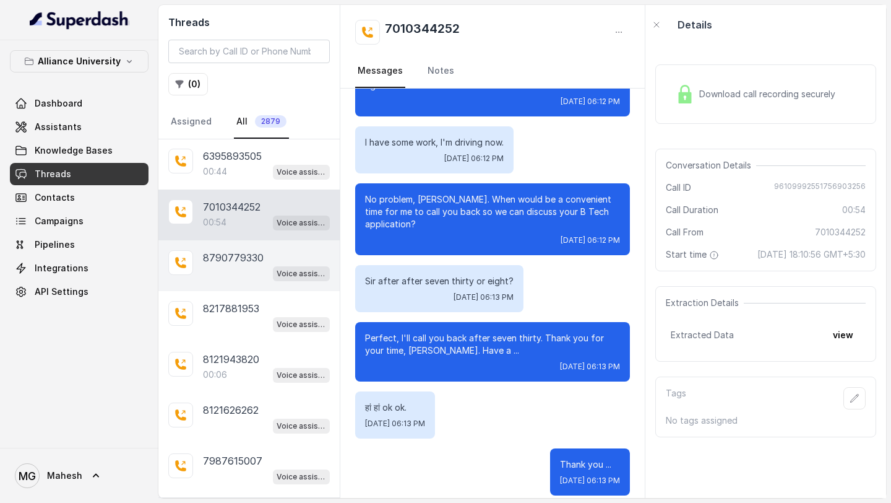
scroll to position [1880, 0]
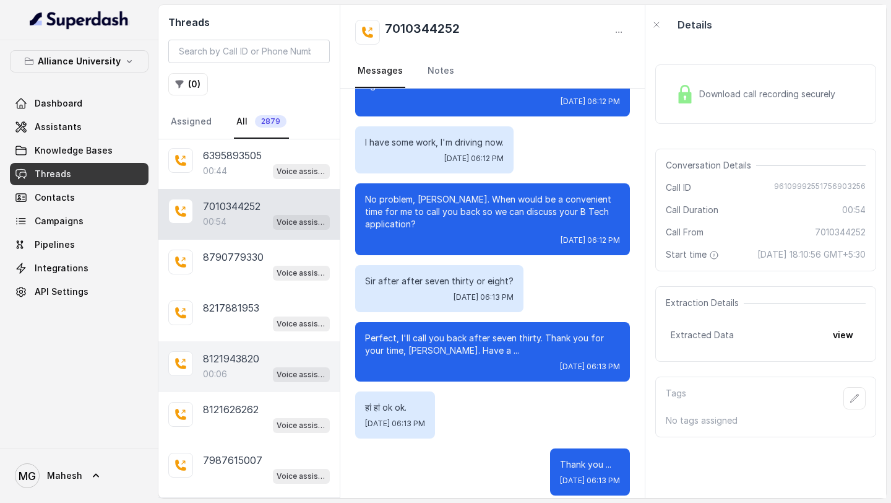
click at [242, 351] on p "8121943820" at bounding box center [231, 358] width 56 height 15
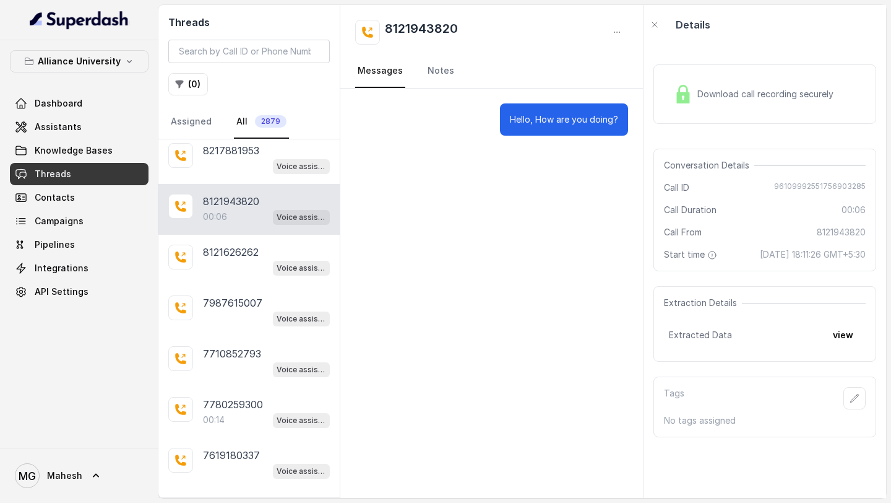
scroll to position [2050, 0]
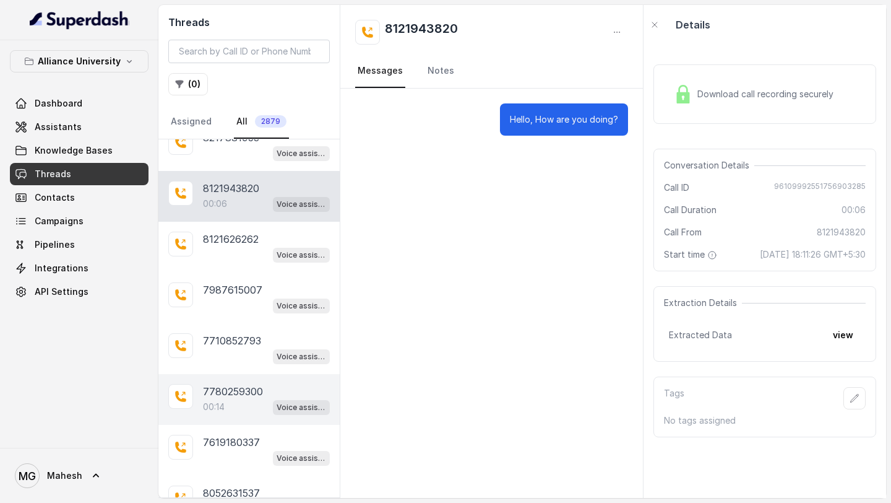
click at [223, 399] on div "00:14 Voice assistant" at bounding box center [266, 407] width 127 height 16
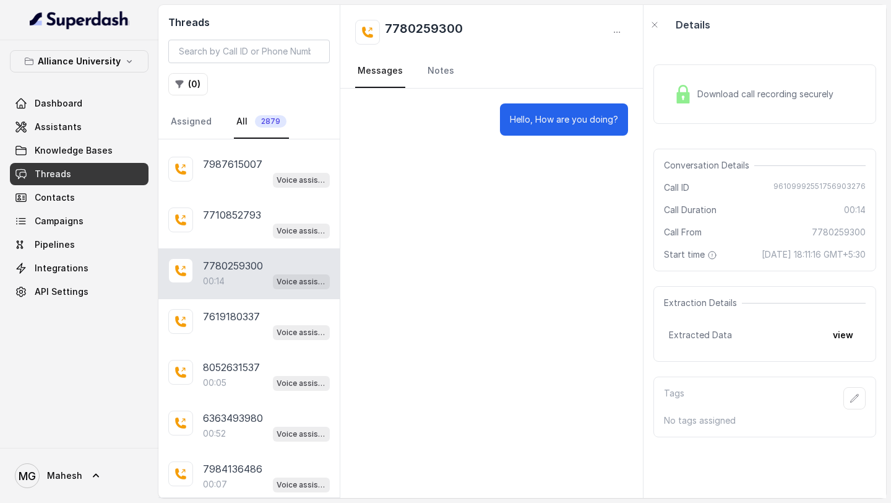
scroll to position [2188, 0]
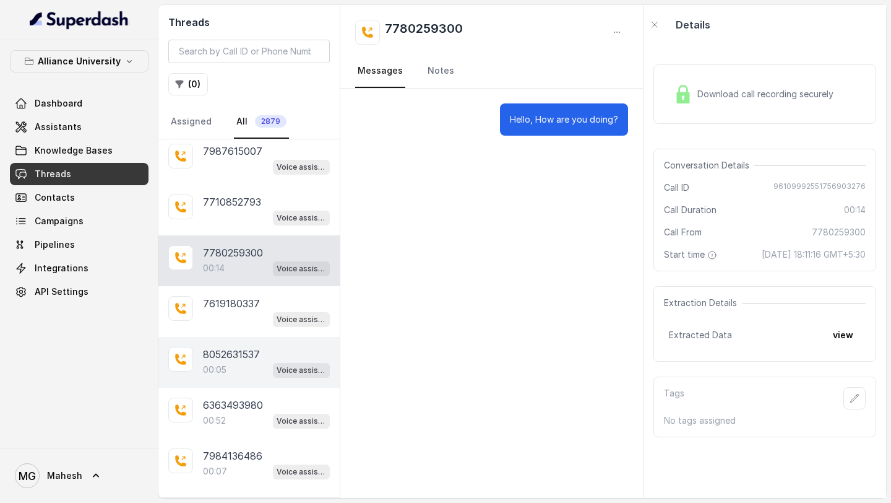
click at [230, 347] on p "8052631537" at bounding box center [231, 354] width 57 height 15
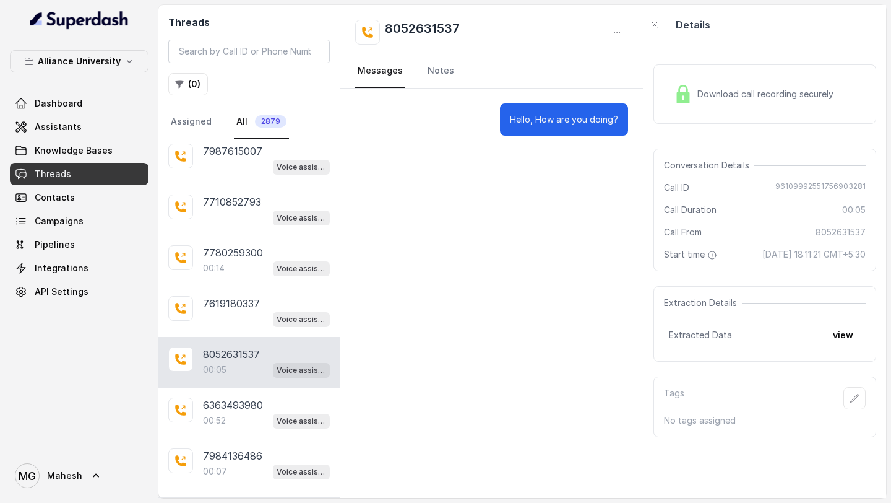
scroll to position [2200, 0]
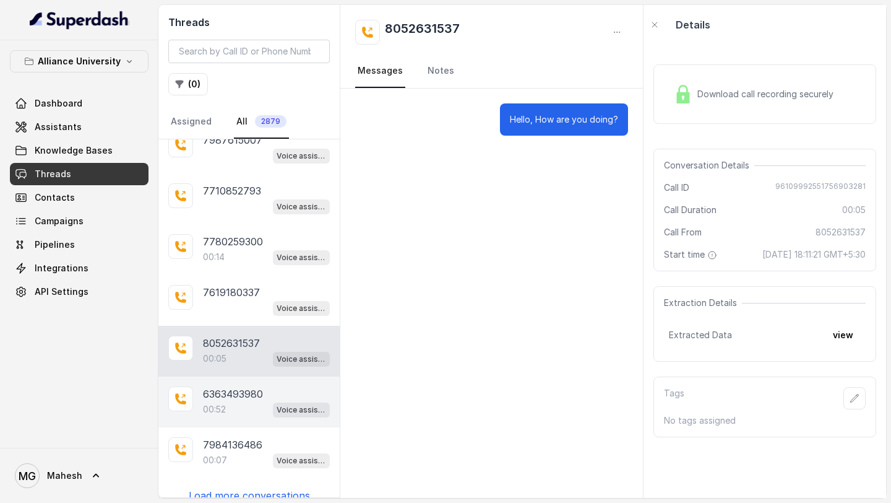
click at [217, 406] on div "6363493980 00:52 Voice assistant" at bounding box center [248, 401] width 181 height 51
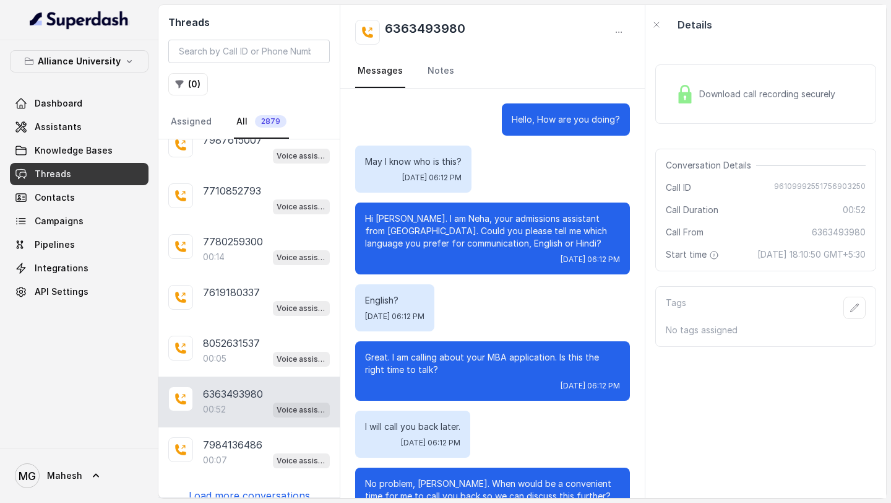
scroll to position [183, 0]
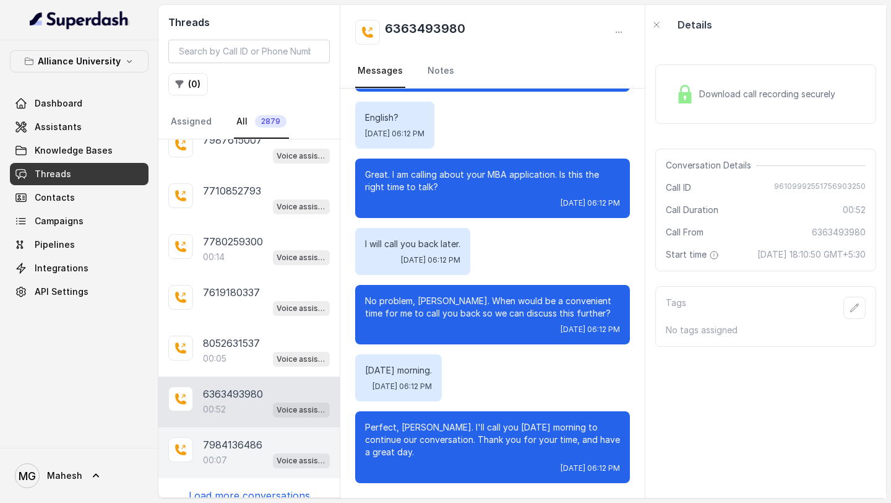
click at [220, 454] on p "00:07" at bounding box center [215, 460] width 24 height 12
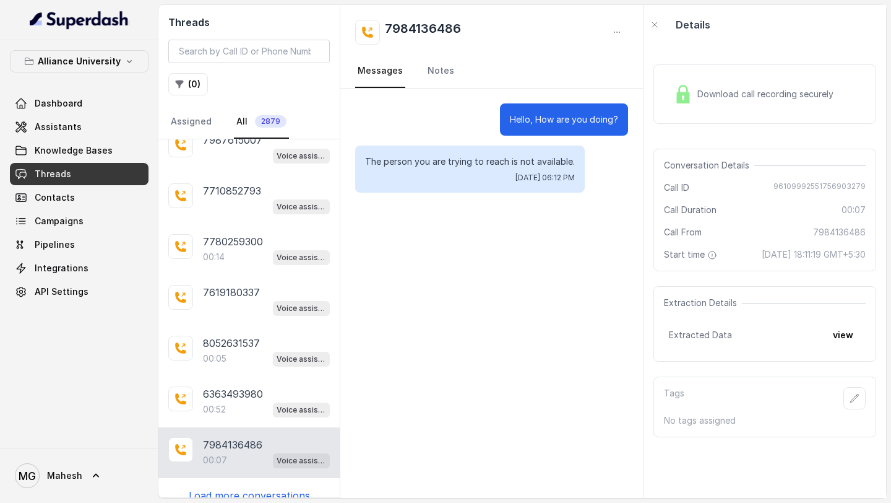
click at [248, 488] on p "Load more conversations" at bounding box center [249, 495] width 121 height 15
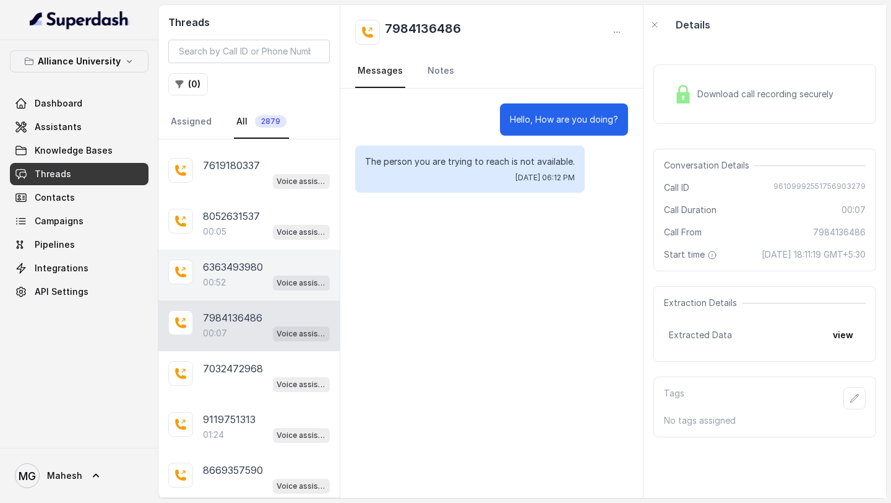
scroll to position [2335, 0]
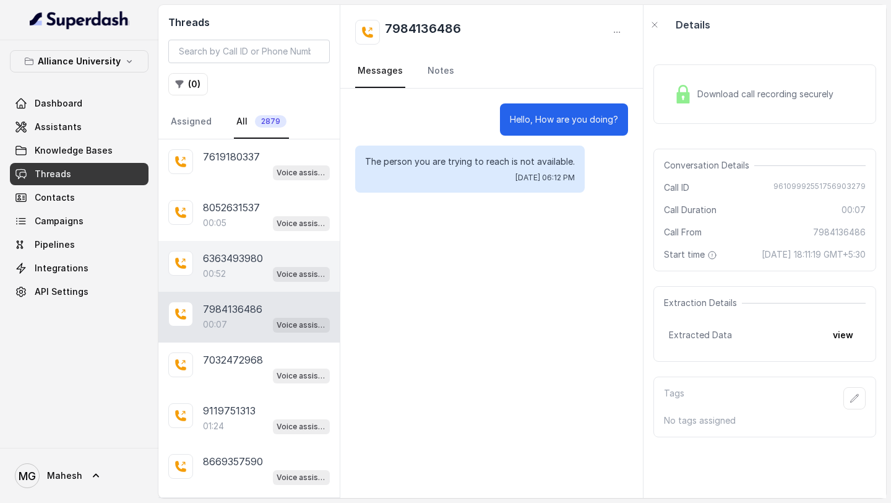
click at [258, 418] on div "01:24 Voice assistant" at bounding box center [266, 426] width 127 height 16
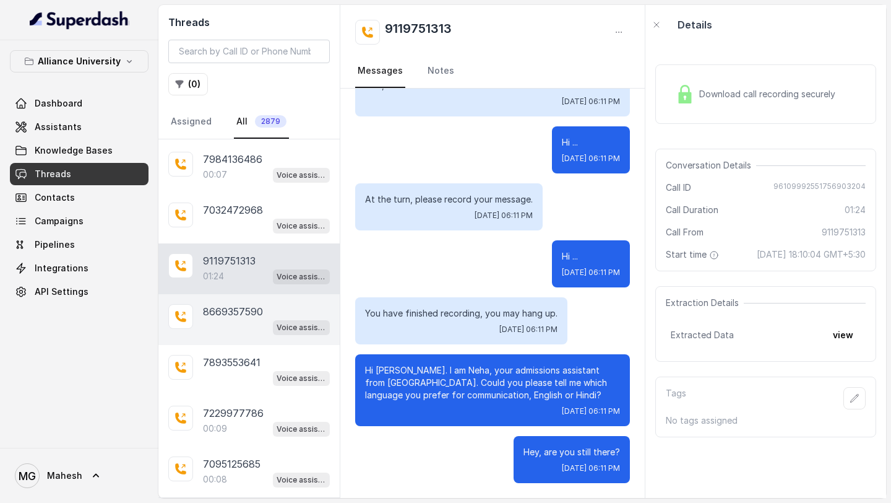
scroll to position [2486, 0]
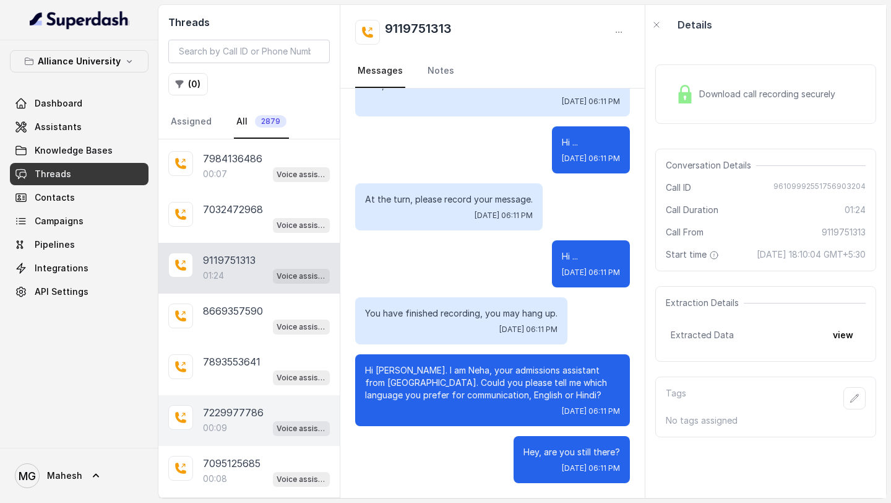
click at [218, 422] on p "00:09" at bounding box center [215, 428] width 24 height 12
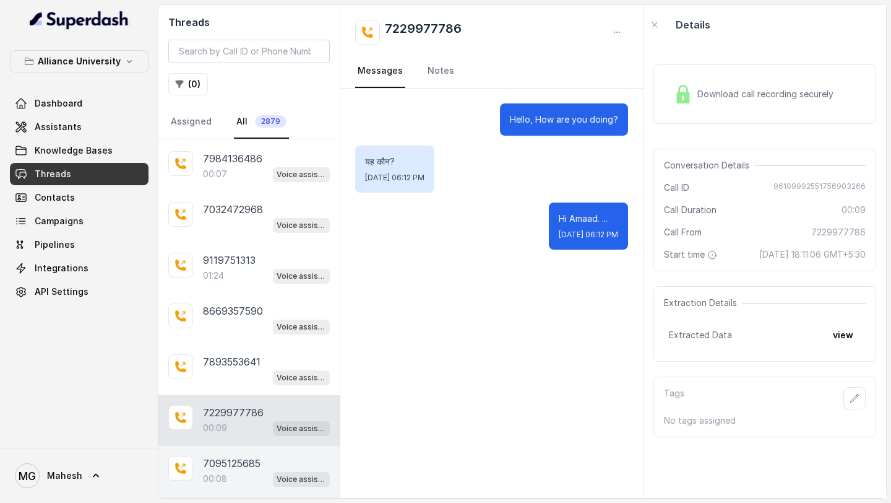
click at [227, 456] on p "7095125685" at bounding box center [232, 463] width 58 height 15
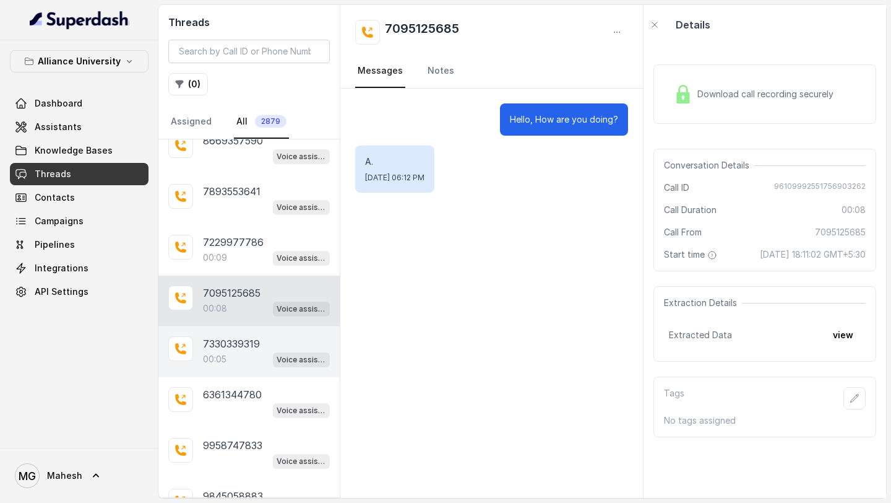
scroll to position [2674, 0]
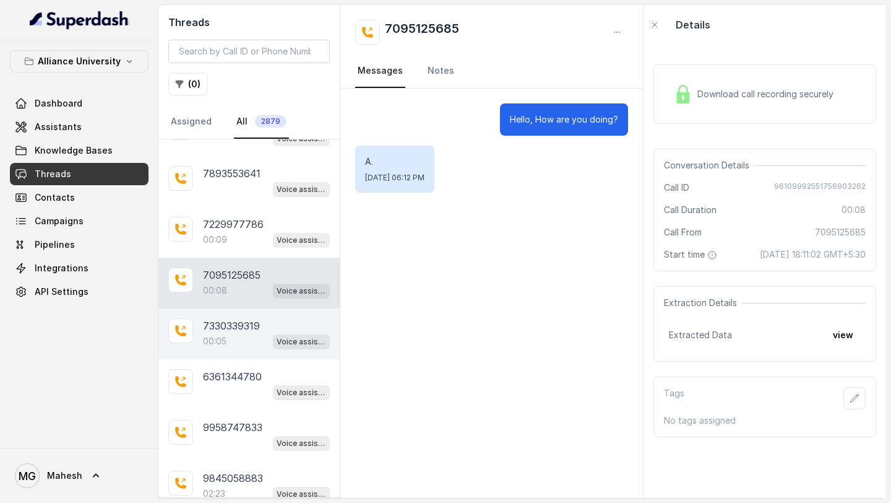
click at [253, 318] on p "7330339319" at bounding box center [231, 325] width 57 height 15
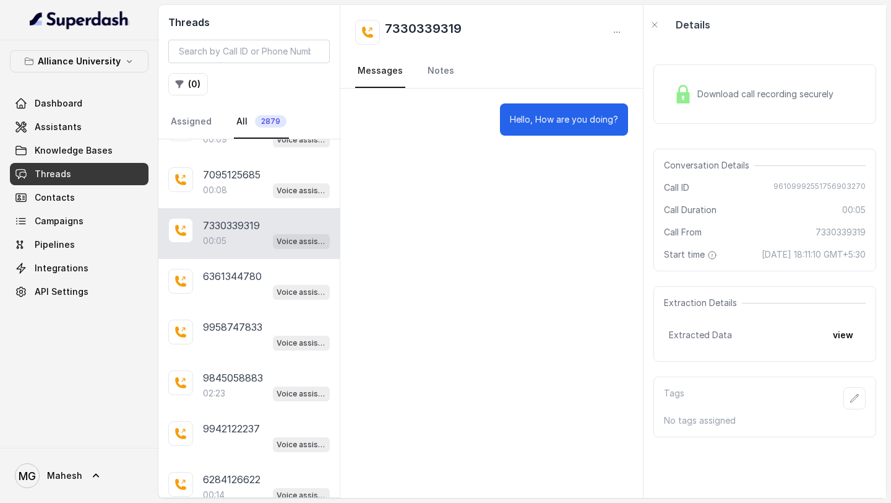
scroll to position [2814, 0]
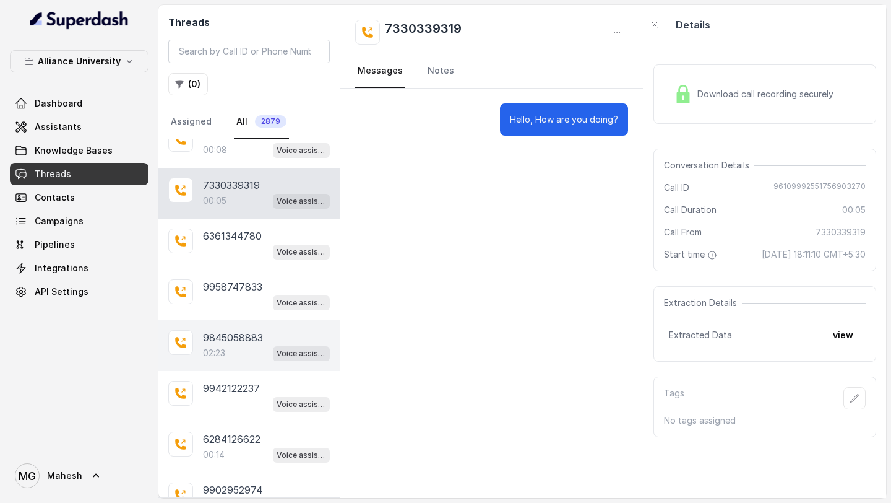
click at [219, 347] on p "02:23" at bounding box center [214, 353] width 22 height 12
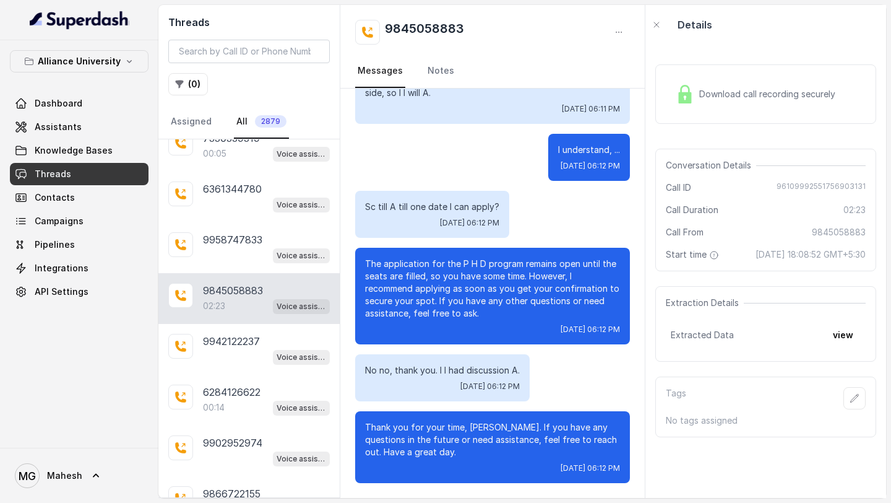
scroll to position [2868, 0]
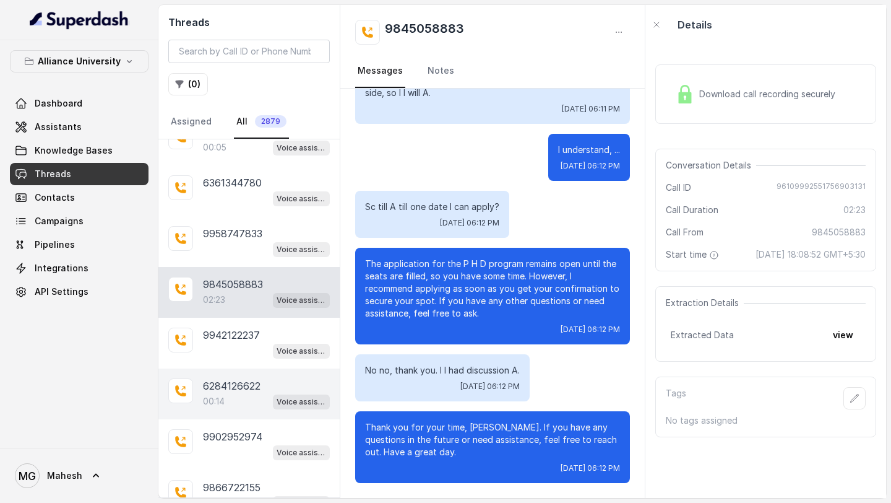
click at [235, 378] on p "6284126622" at bounding box center [232, 385] width 58 height 15
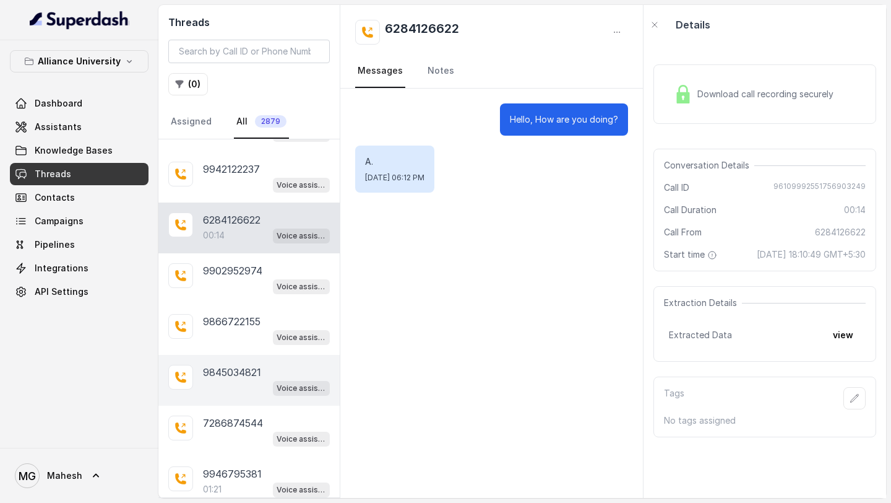
scroll to position [3042, 0]
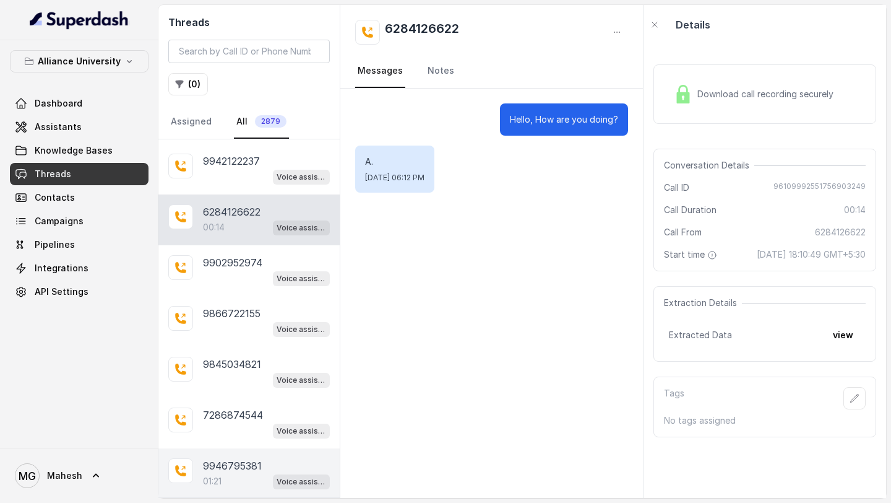
click at [226, 458] on p "9946795381" at bounding box center [232, 465] width 59 height 15
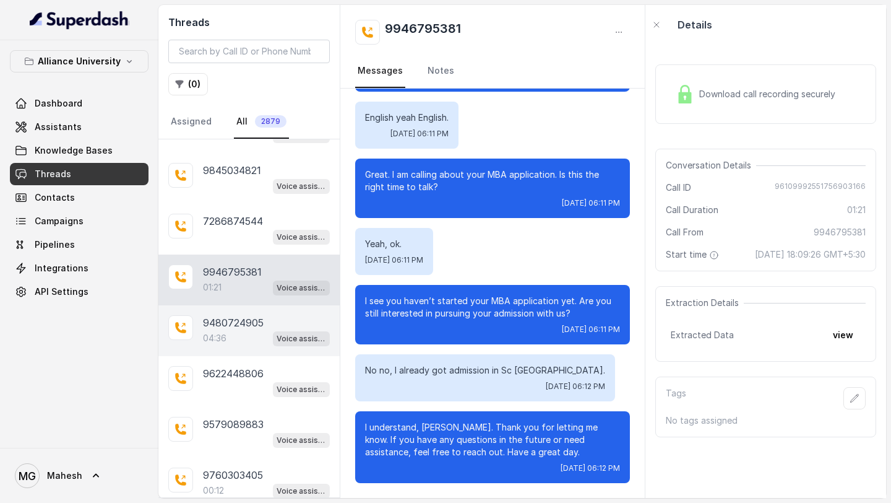
scroll to position [3244, 0]
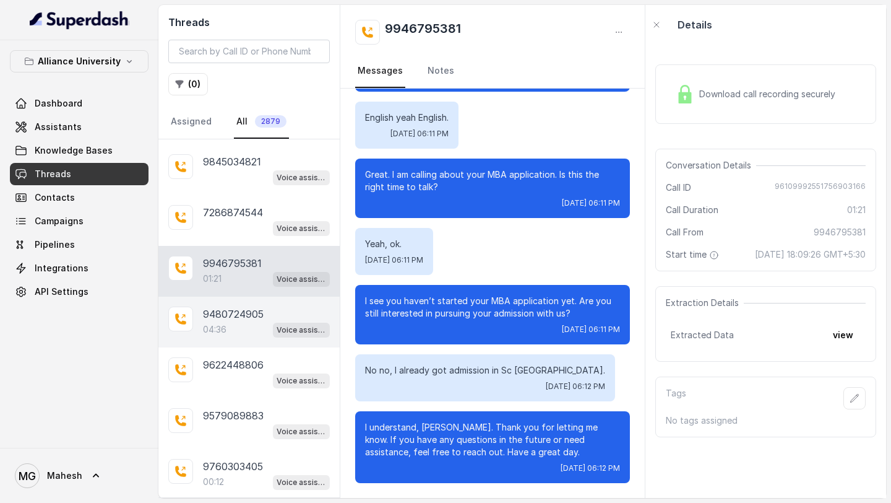
click at [246, 321] on div "04:36 Voice assistant" at bounding box center [266, 329] width 127 height 16
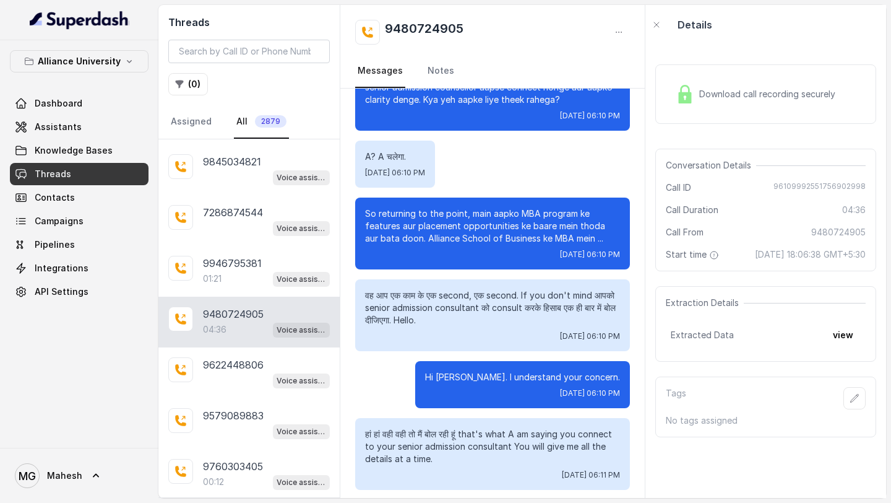
scroll to position [1670, 0]
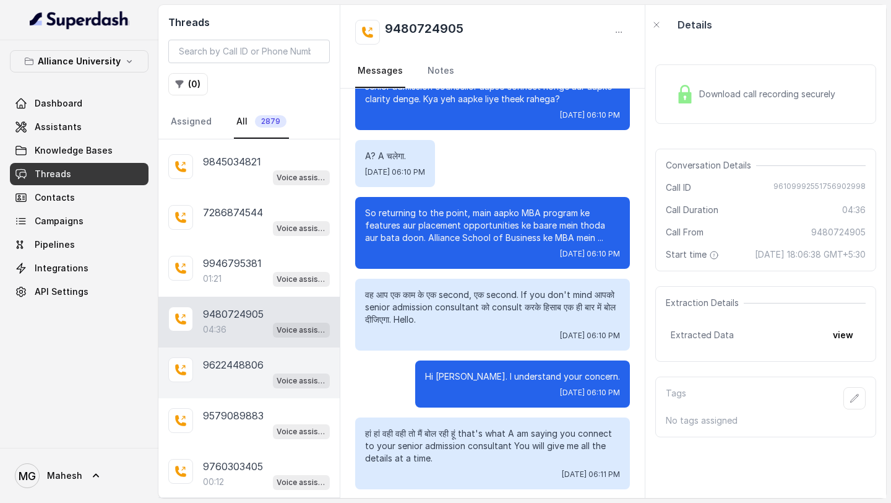
click at [223, 372] on div "Voice assistant" at bounding box center [266, 380] width 127 height 16
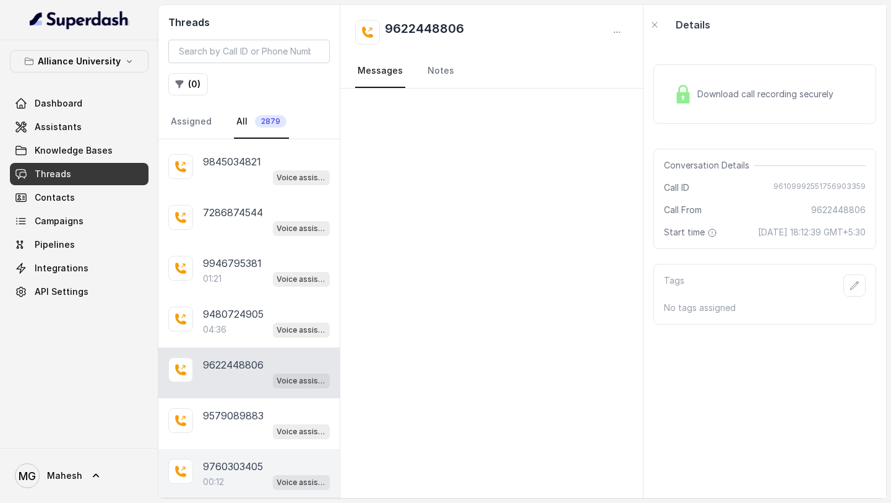
click at [225, 449] on div "9760303405 00:12 Voice assistant" at bounding box center [248, 474] width 181 height 51
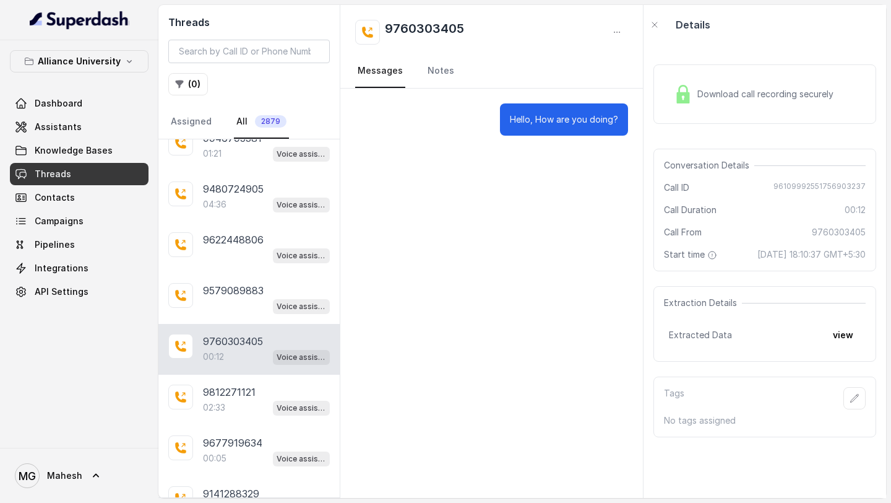
scroll to position [3370, 0]
click at [247, 399] on div "02:33 Voice assistant" at bounding box center [266, 407] width 127 height 16
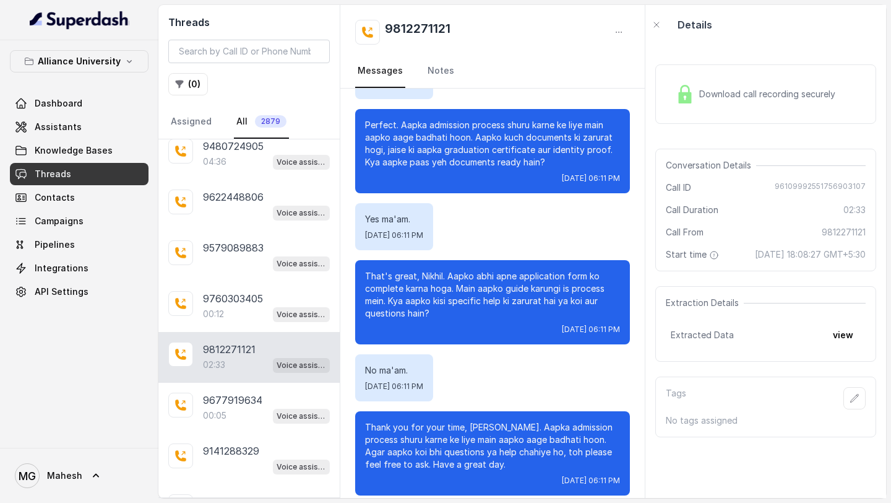
scroll to position [3414, 0]
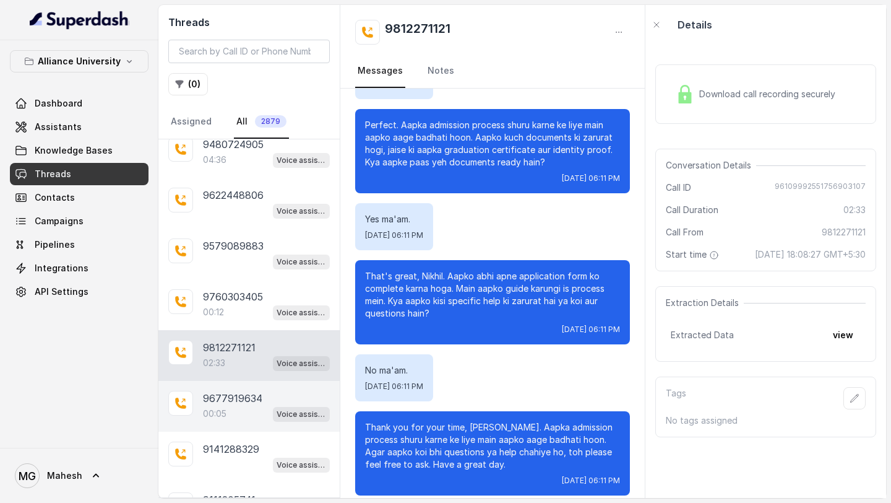
click at [225, 407] on p "00:05" at bounding box center [215, 413] width 24 height 12
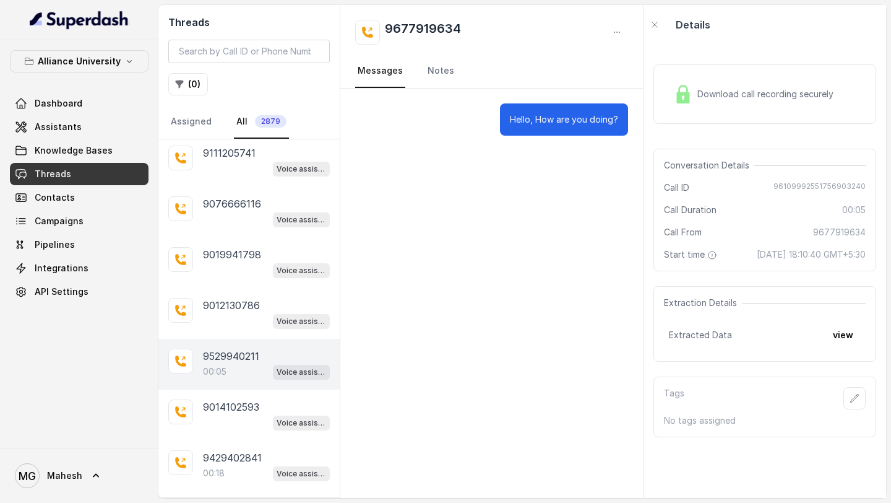
click at [232, 349] on p "9529940211" at bounding box center [231, 356] width 56 height 15
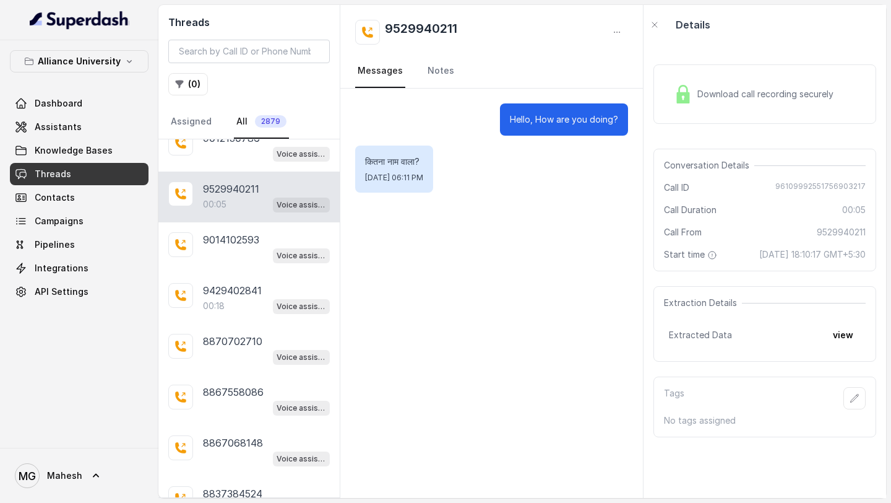
scroll to position [3930, 0]
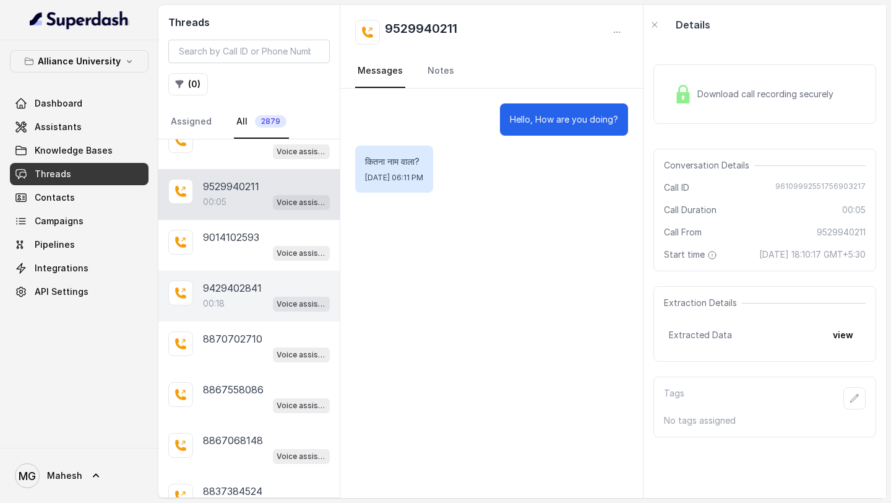
click at [243, 295] on div "00:18 Voice assistant" at bounding box center [266, 303] width 127 height 16
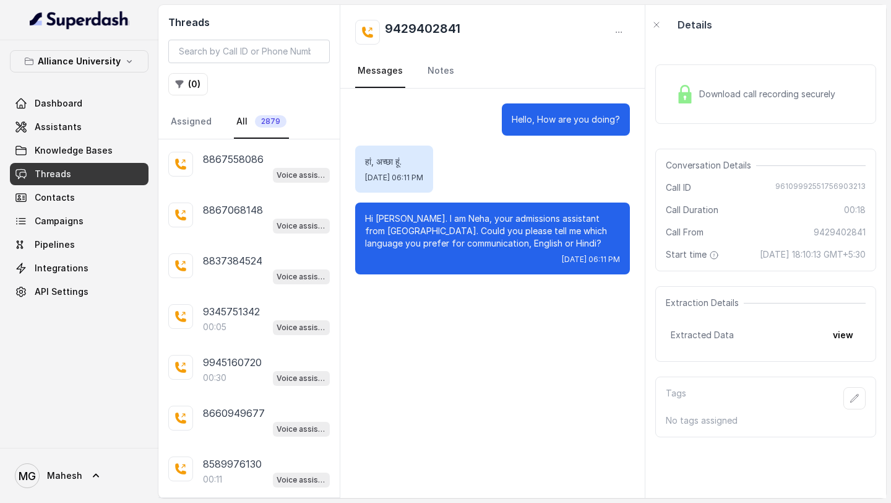
scroll to position [4167, 0]
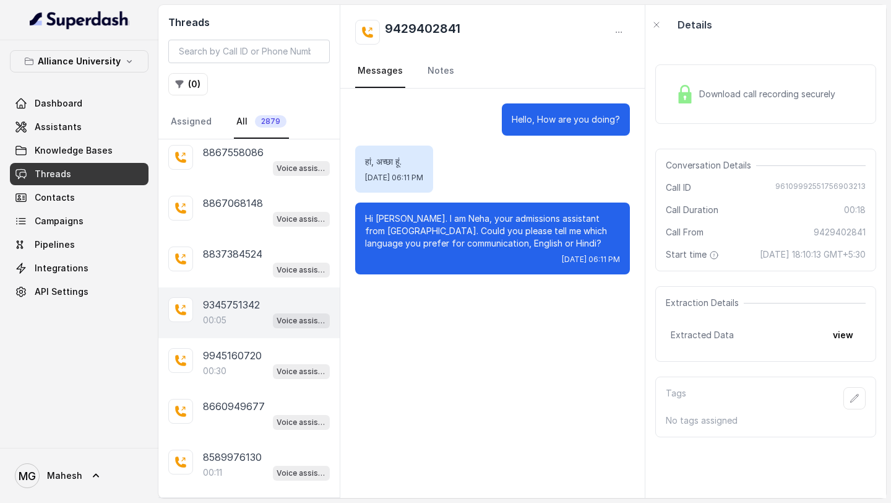
click at [238, 297] on p "9345751342" at bounding box center [231, 304] width 57 height 15
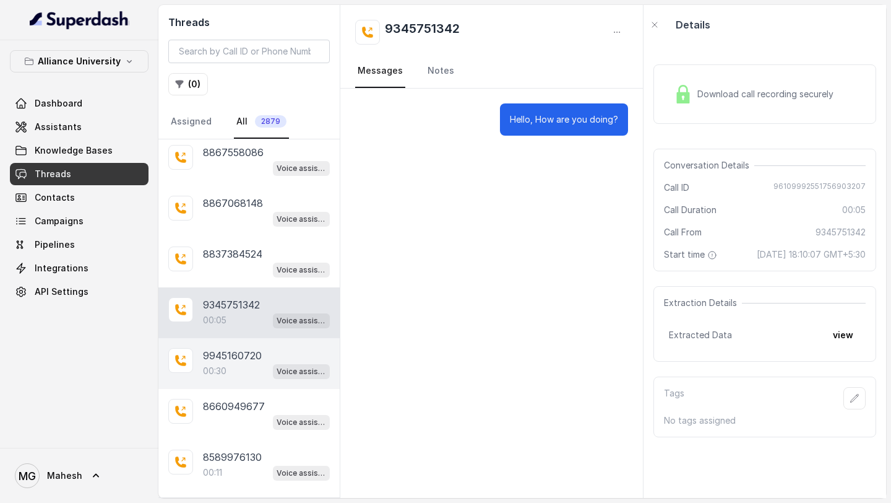
click at [228, 363] on div "00:30 Voice assistant" at bounding box center [266, 371] width 127 height 16
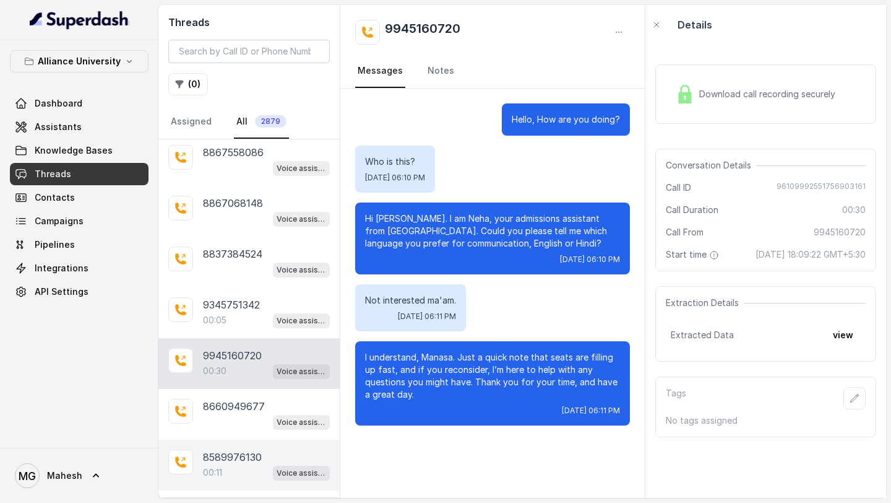
click at [230, 464] on div "00:11 Voice assistant" at bounding box center [266, 472] width 127 height 16
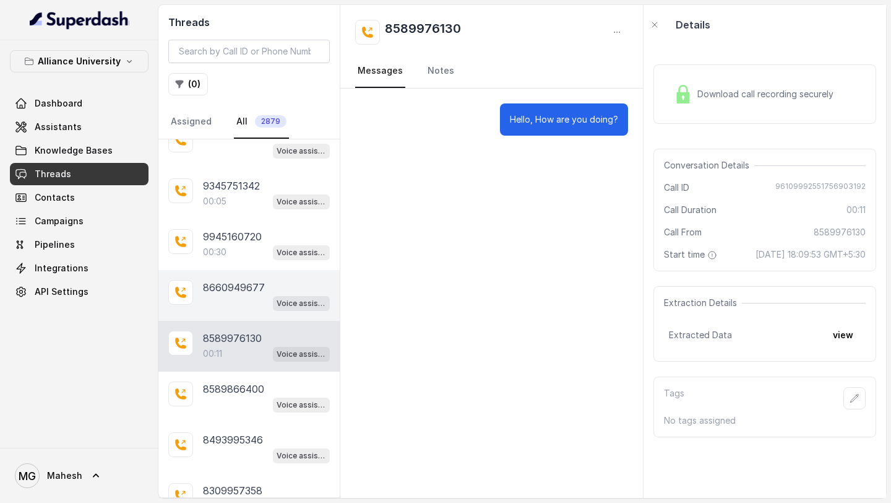
scroll to position [4284, 0]
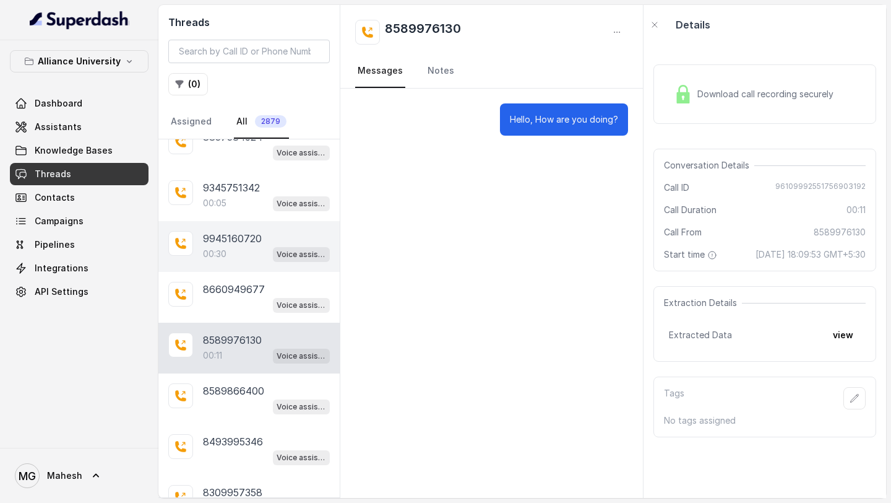
click at [254, 246] on div "00:30 Voice assistant" at bounding box center [266, 254] width 127 height 16
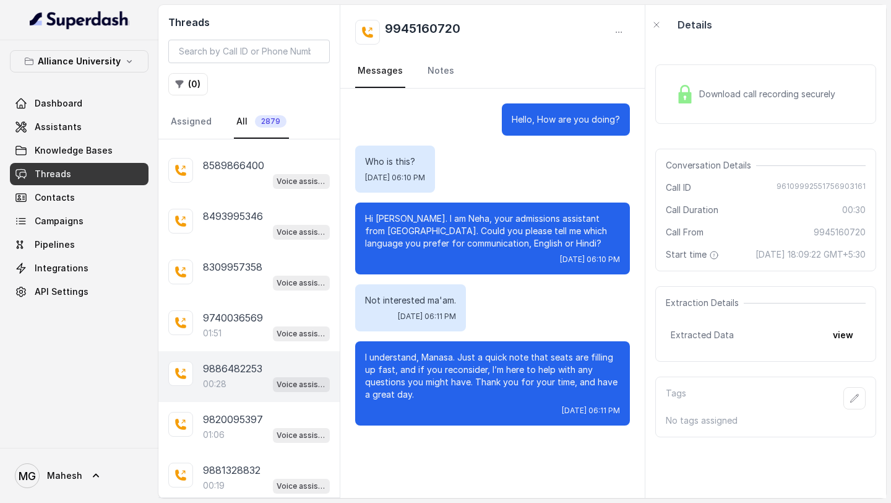
scroll to position [4521, 0]
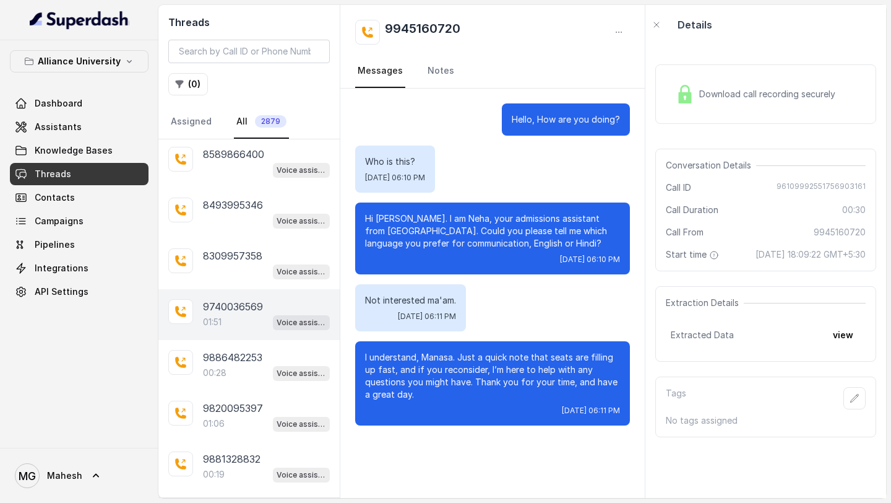
click at [245, 299] on p "9740036569" at bounding box center [233, 306] width 60 height 15
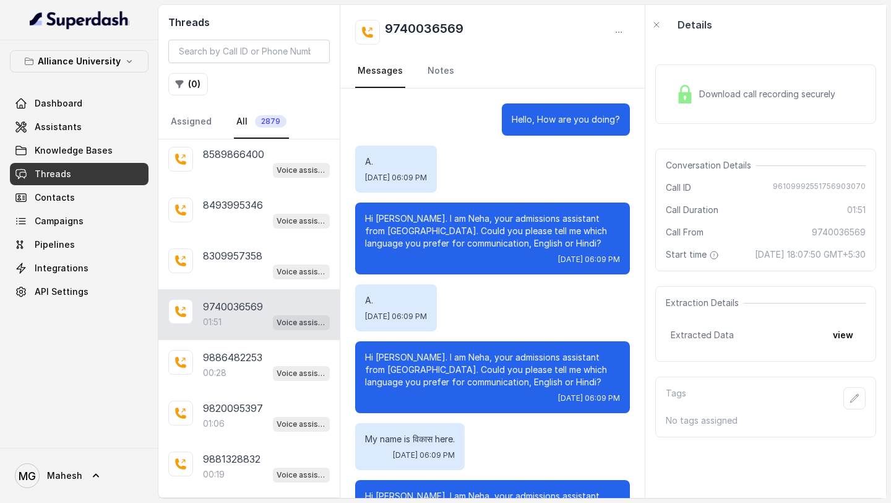
scroll to position [826, 0]
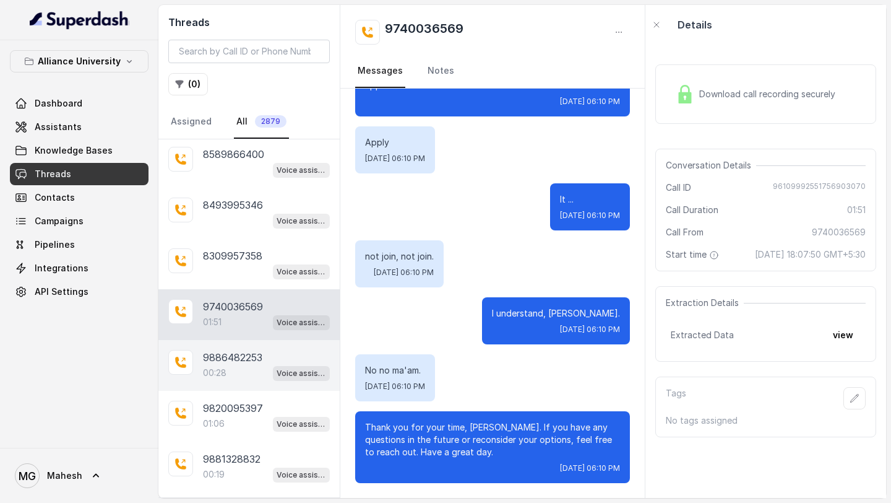
click at [243, 365] on div "00:28 Voice assistant" at bounding box center [266, 373] width 127 height 16
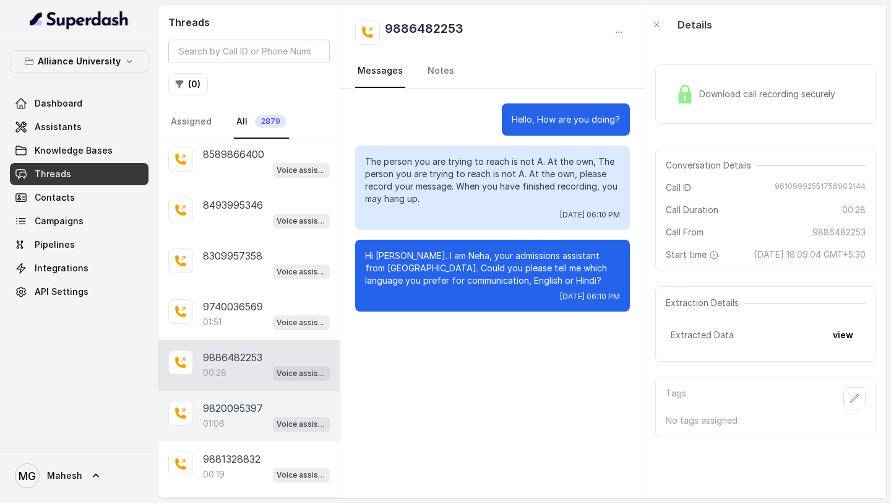
click at [240, 401] on p "9820095397" at bounding box center [233, 408] width 60 height 15
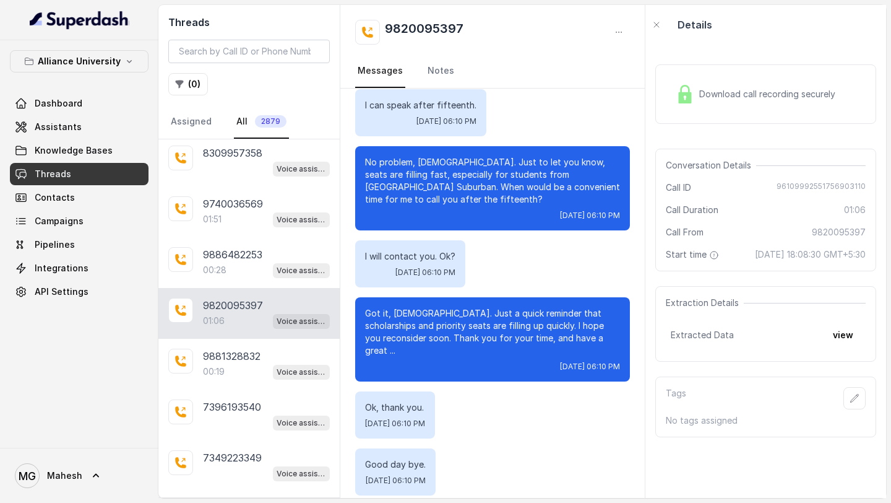
scroll to position [4627, 0]
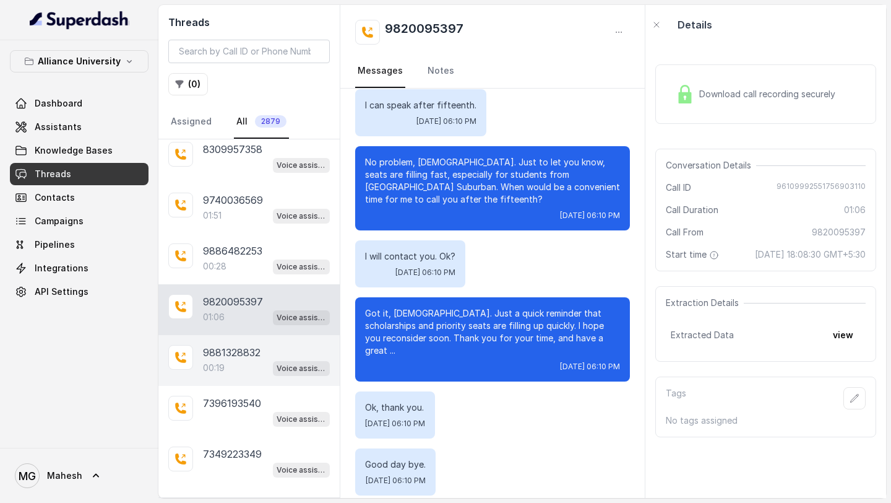
click at [234, 360] on div "00:19 Voice assistant" at bounding box center [266, 368] width 127 height 16
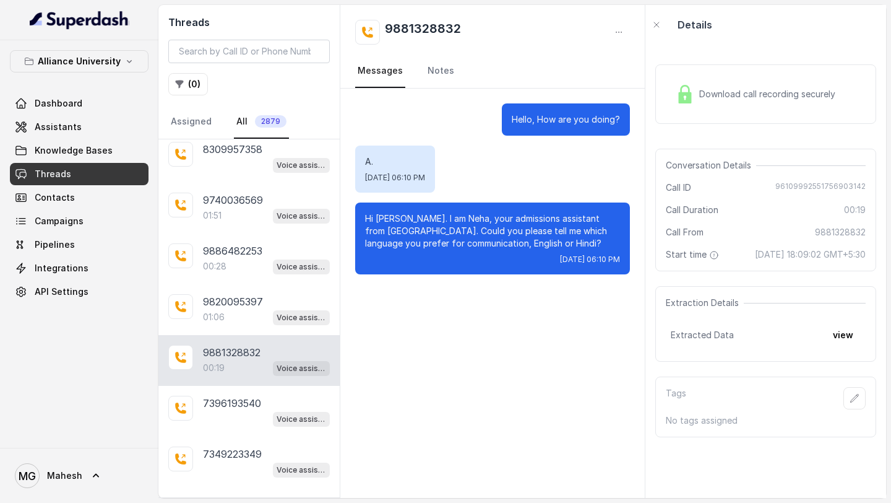
scroll to position [4722, 0]
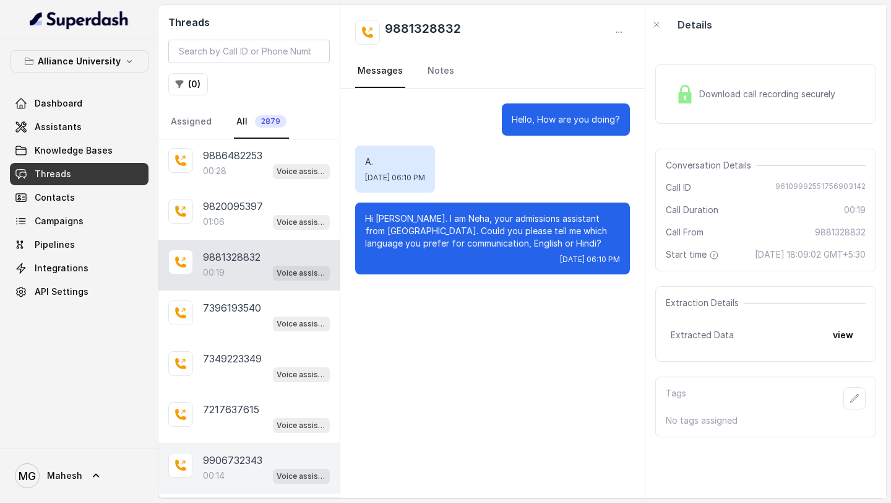
click at [218, 469] on p "00:14" at bounding box center [214, 475] width 22 height 12
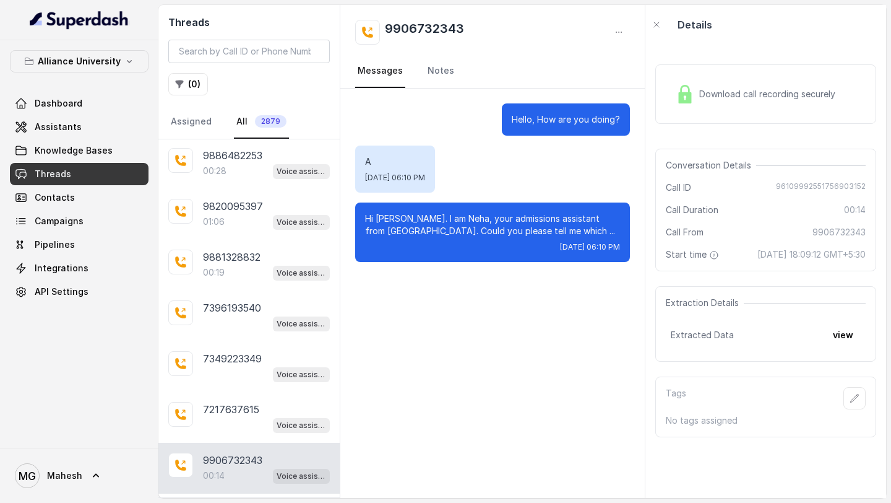
click at [225, 502] on p "Load more conversations" at bounding box center [249, 510] width 121 height 15
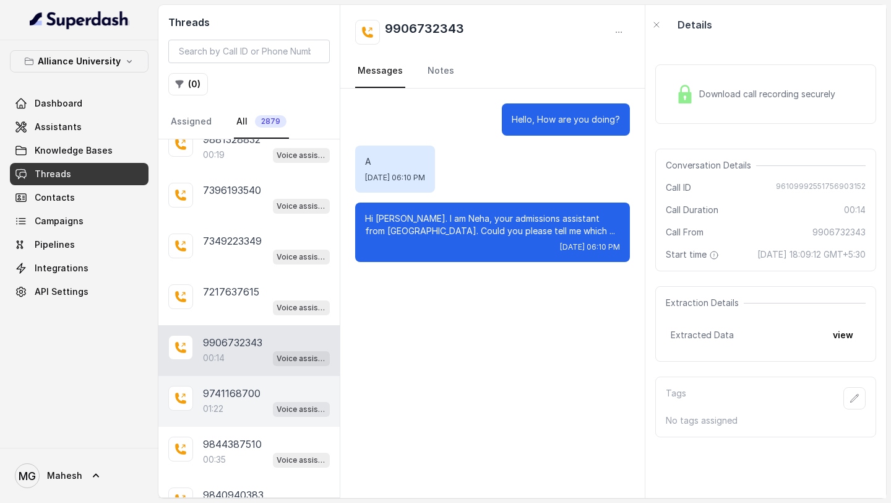
scroll to position [4851, 0]
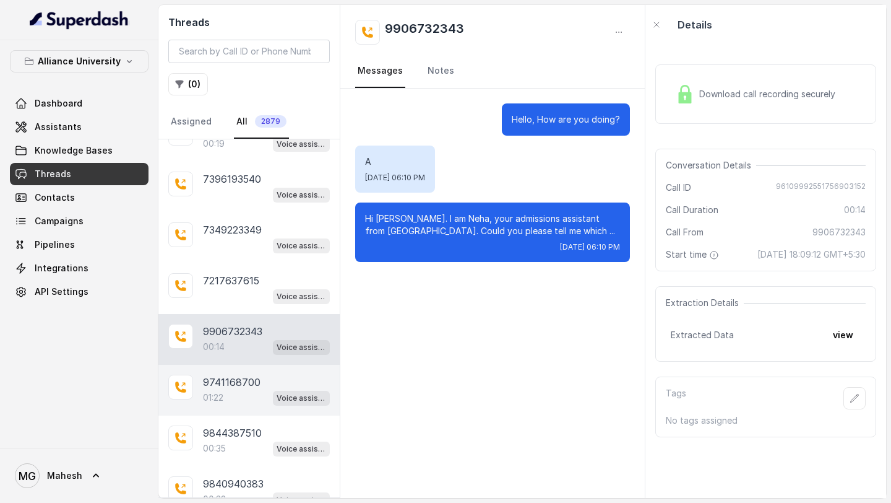
click at [251, 389] on div "01:22 Voice assistant" at bounding box center [266, 397] width 127 height 16
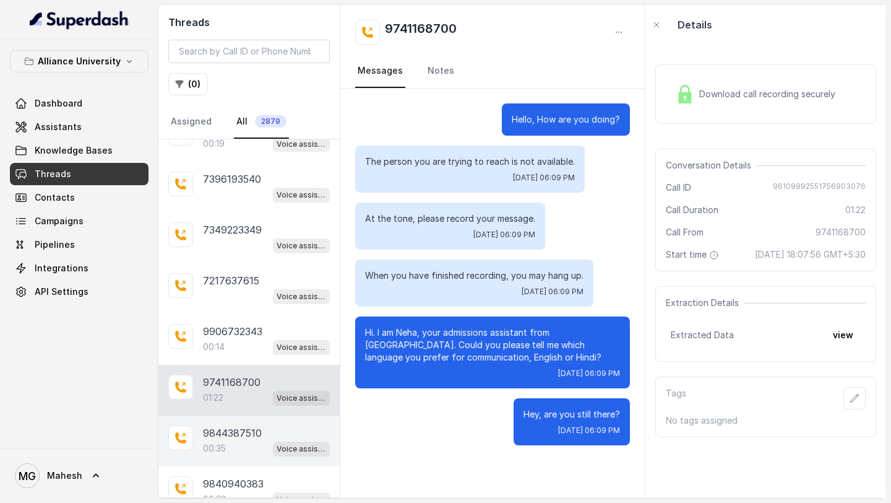
click at [232, 425] on p "9844387510" at bounding box center [232, 432] width 59 height 15
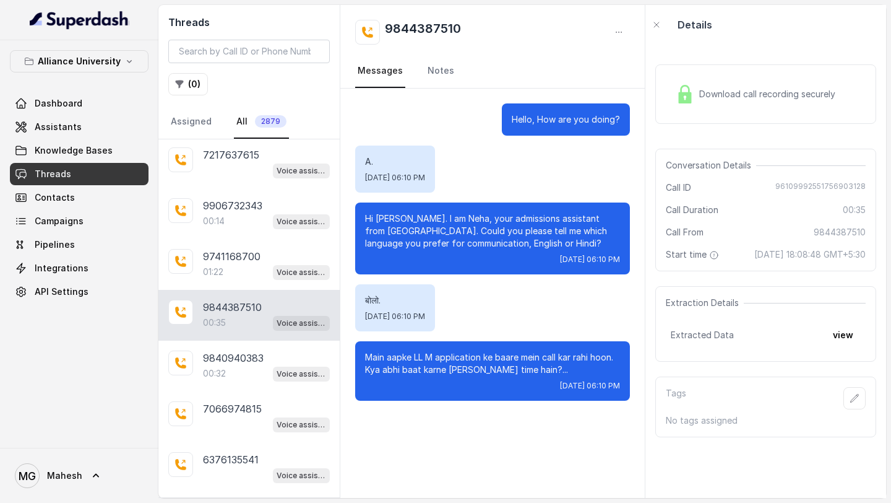
scroll to position [4981, 0]
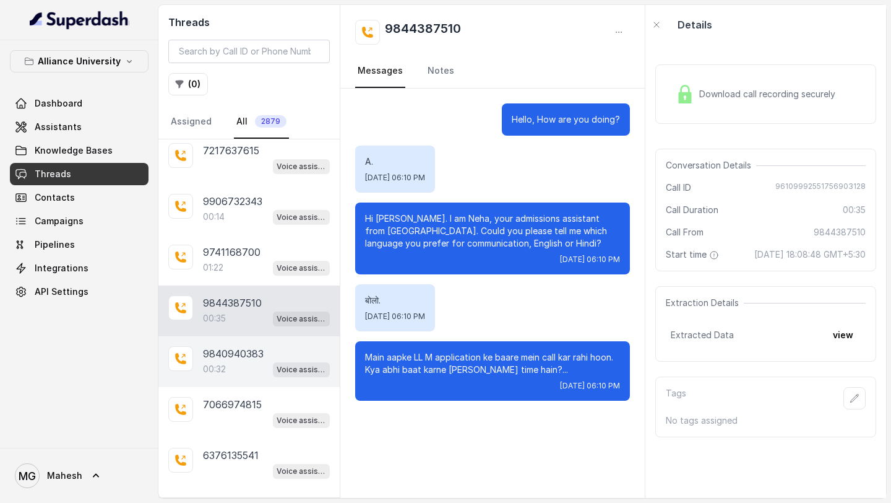
click at [235, 361] on div "00:32 Voice assistant" at bounding box center [266, 369] width 127 height 16
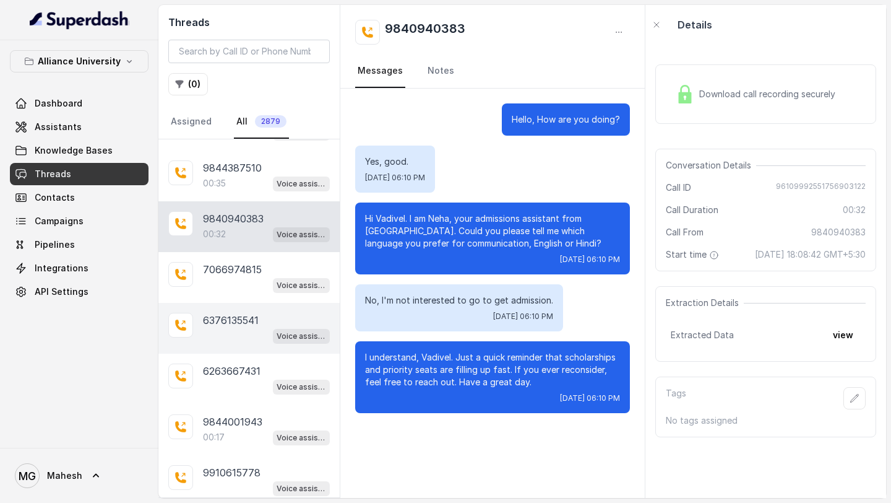
scroll to position [5172, 0]
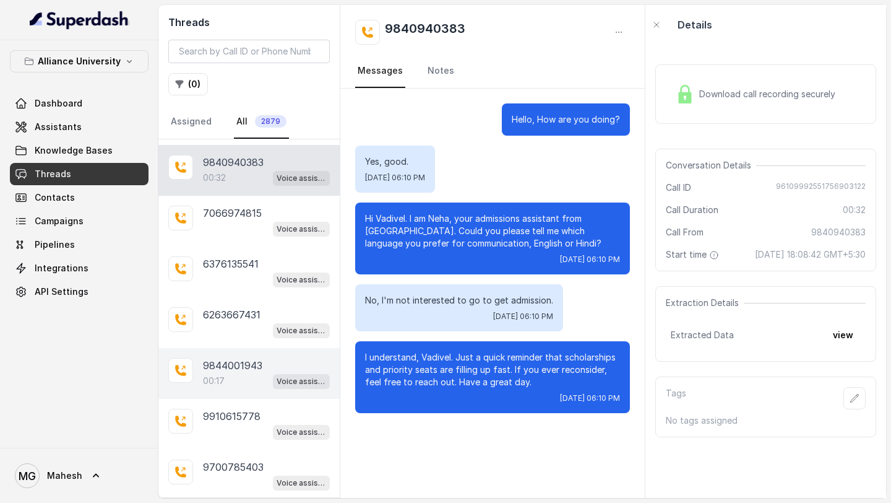
click at [245, 358] on p "9844001943" at bounding box center [232, 365] width 59 height 15
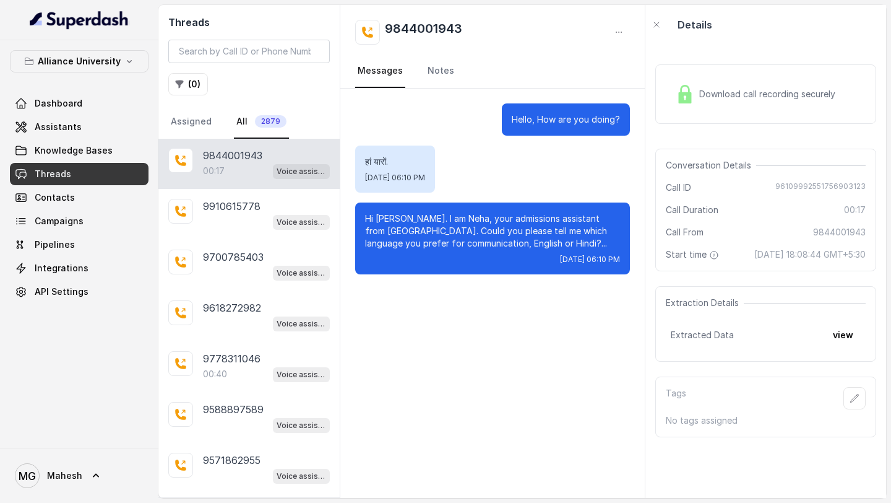
scroll to position [5383, 0]
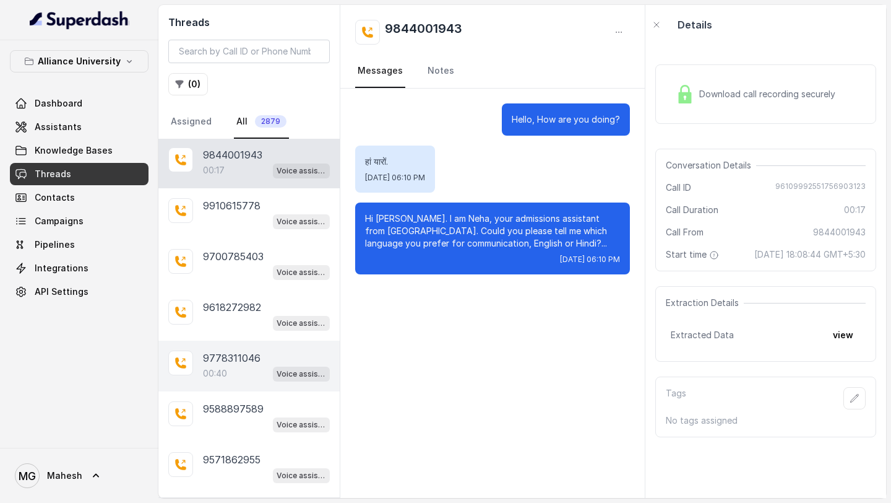
click at [244, 365] on div "00:40 Voice assistant" at bounding box center [266, 373] width 127 height 16
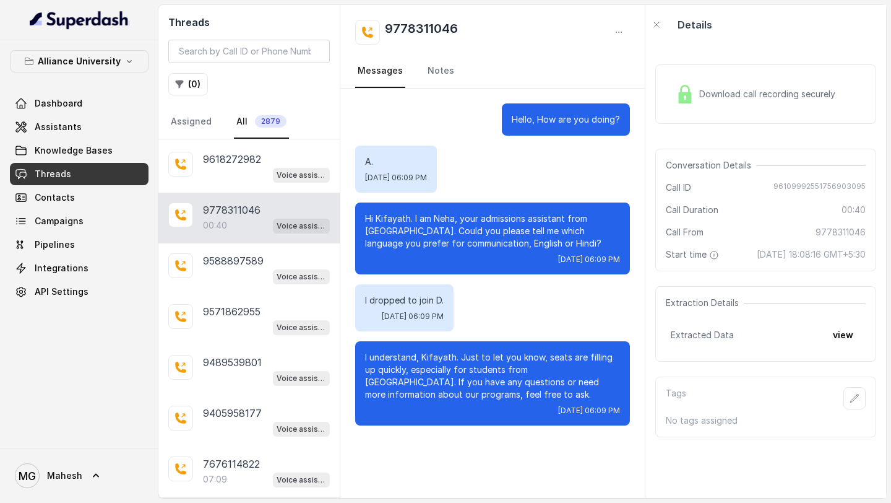
scroll to position [5540, 0]
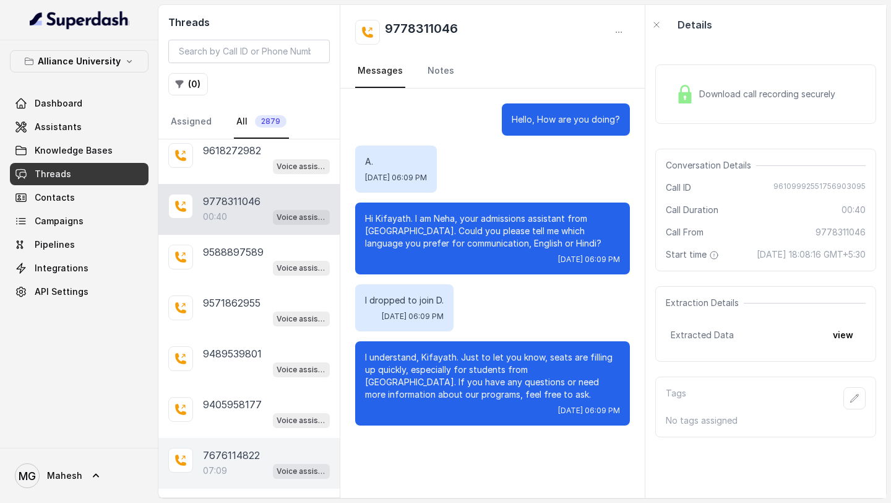
click at [232, 448] on p "7676114822" at bounding box center [231, 455] width 57 height 15
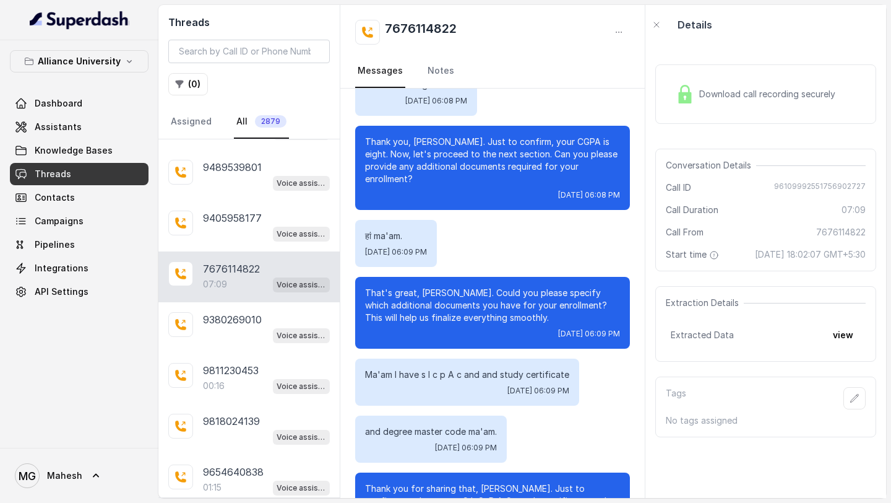
scroll to position [3635, 0]
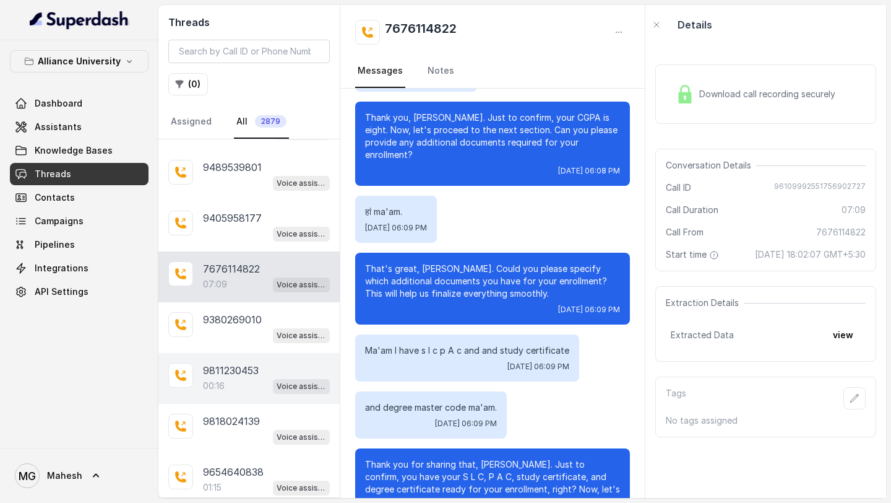
click at [217, 380] on p "00:16" at bounding box center [214, 386] width 22 height 12
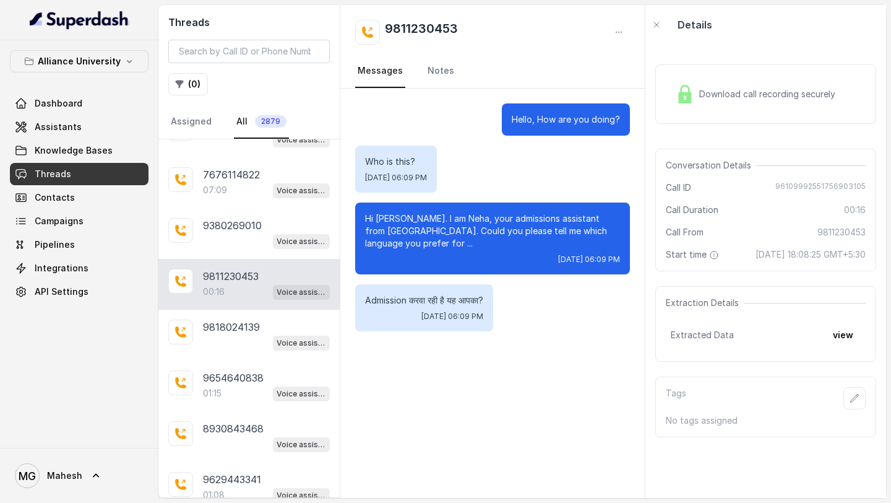
scroll to position [5827, 0]
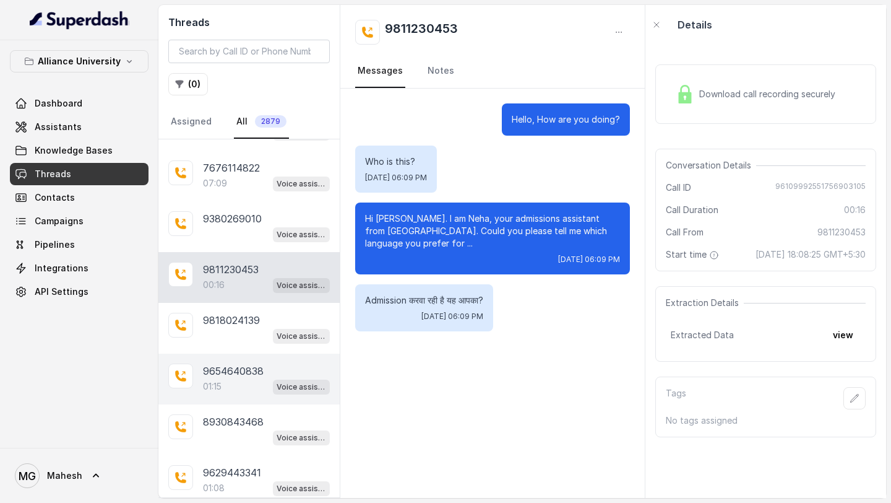
click at [219, 380] on p "01:15" at bounding box center [212, 386] width 19 height 12
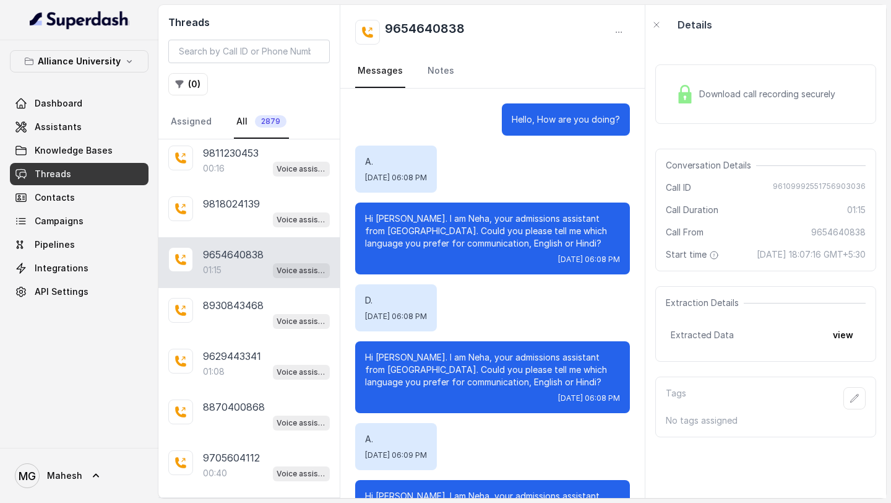
scroll to position [69, 0]
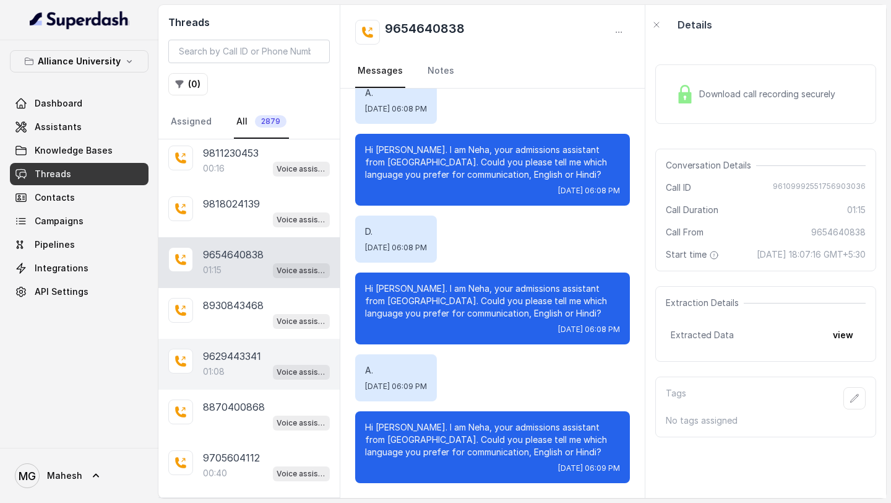
click at [239, 363] on div "01:08 Voice assistant" at bounding box center [266, 371] width 127 height 16
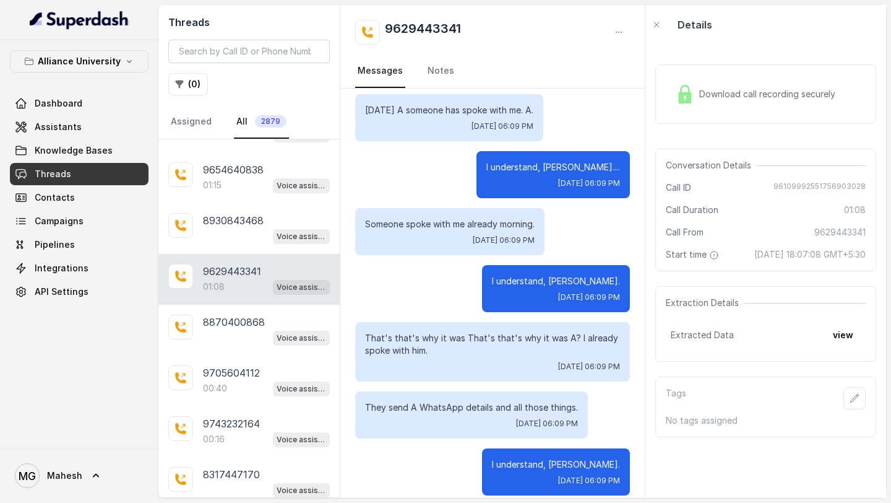
scroll to position [6038, 0]
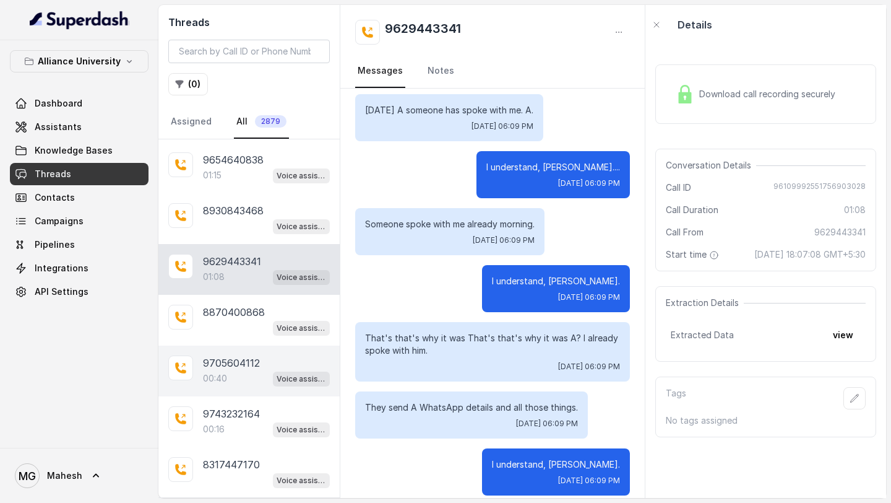
click at [224, 350] on div "9705604112 00:40 Voice assistant" at bounding box center [248, 370] width 181 height 51
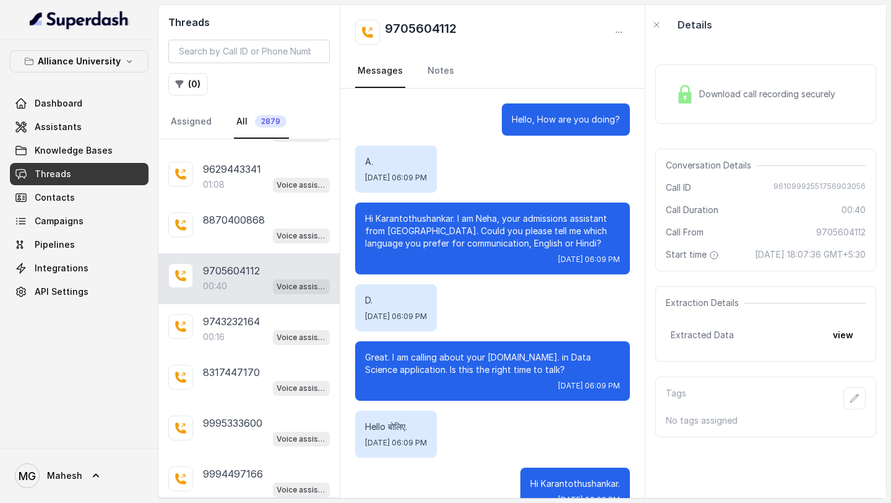
scroll to position [32, 0]
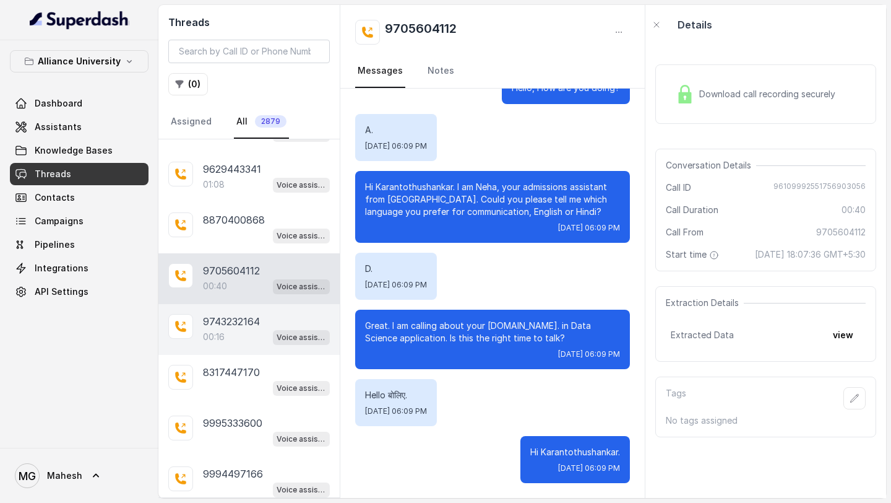
click at [209, 331] on p "00:16" at bounding box center [214, 337] width 22 height 12
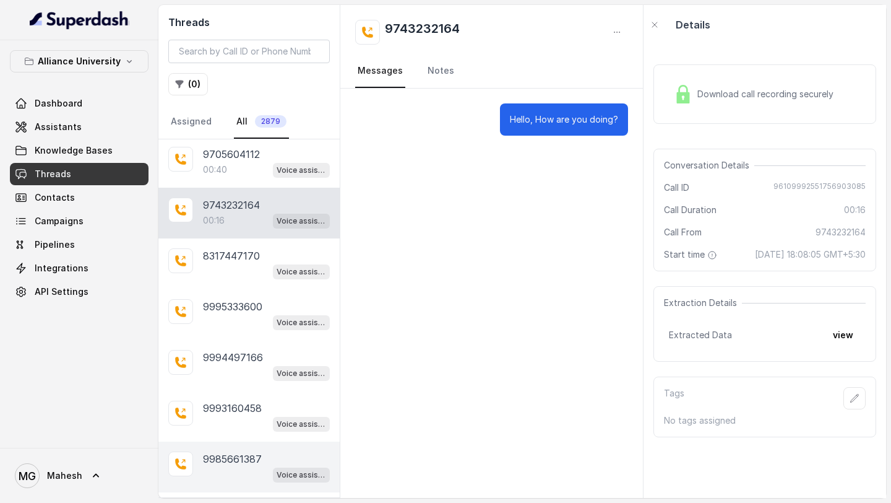
scroll to position [6231, 0]
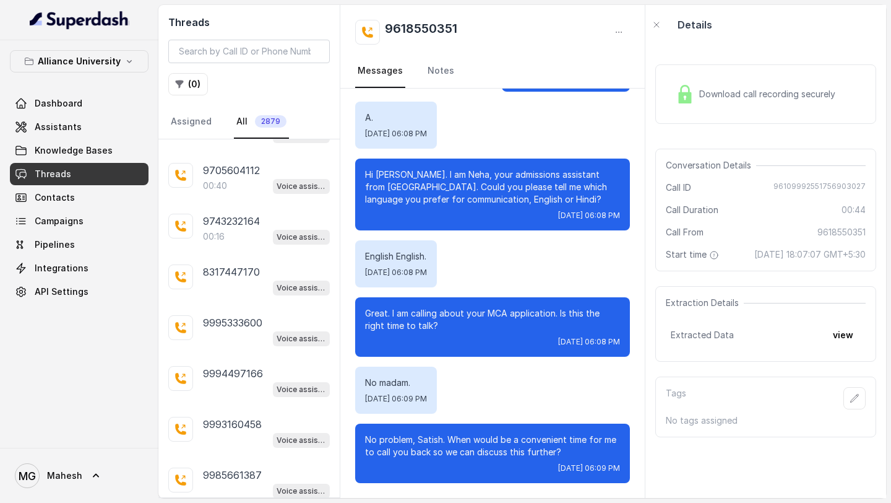
scroll to position [6270, 0]
